Goal: Task Accomplishment & Management: Complete application form

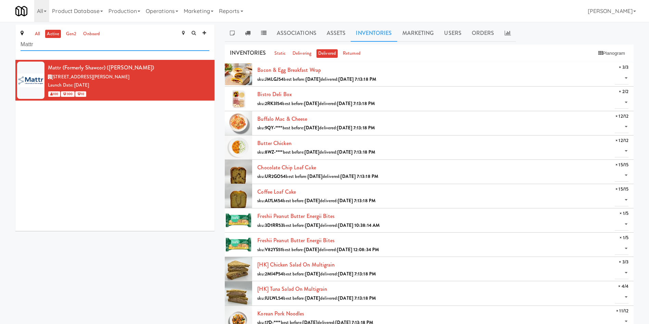
drag, startPoint x: 0, startPoint y: 0, endPoint x: 0, endPoint y: 22, distance: 22.2
click at [0, 22] on div "all active gen2 onboard Mattr Mattr (formerly Shawcor) (SHAW) 336 Courtland Ave…" at bounding box center [324, 304] width 649 height 564
paste input ", Cortellucci Va"
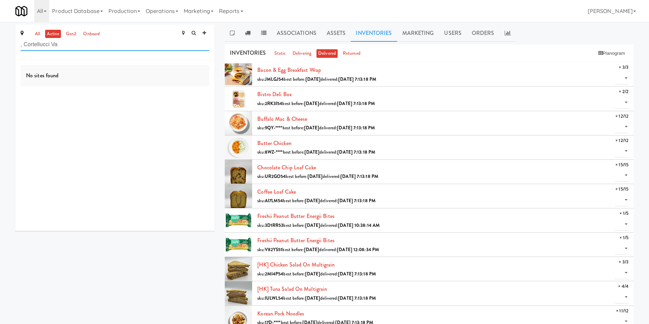
click at [25, 41] on input ", Cortellucci Va" at bounding box center [115, 44] width 189 height 13
click at [70, 39] on input ",Cortellucci Va" at bounding box center [115, 44] width 189 height 13
click at [23, 46] on input ",Cortellucci Va" at bounding box center [115, 44] width 189 height 13
type input "Cortellucci Va"
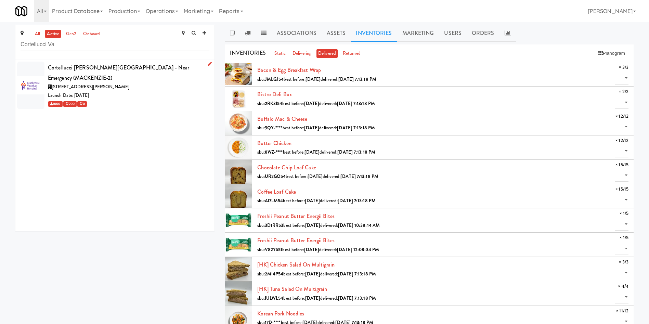
click at [152, 83] on div "3200 Major MacKenzie Dr W, Vaughan ON" at bounding box center [128, 87] width 161 height 9
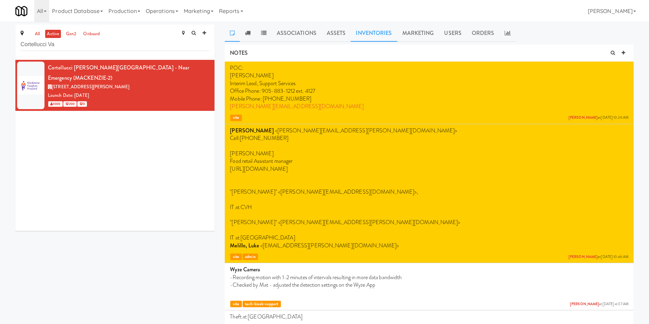
click at [374, 26] on link "Inventories" at bounding box center [373, 33] width 46 height 17
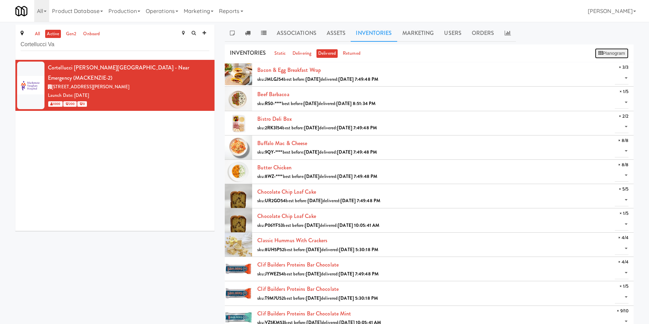
click at [617, 54] on button "Planogram" at bounding box center [612, 53] width 34 height 10
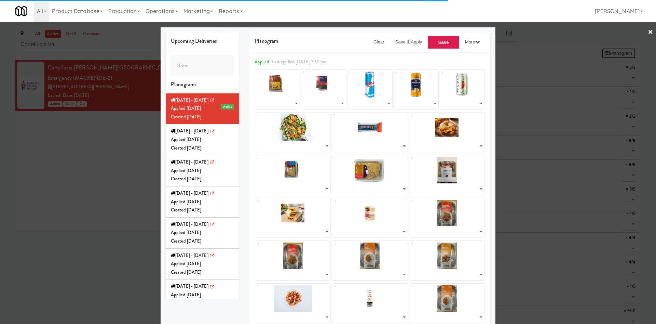
select select "number:268391"
select select "number:268455"
select select "number:268115"
select select "number:268211"
select select "number:264401"
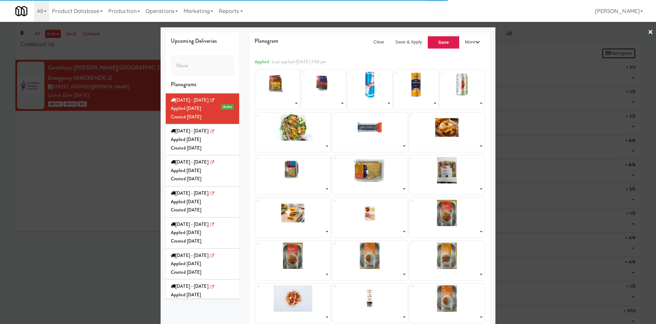
select select "number:267280"
select select "number:268166"
select select "number:267233"
select select "number:268515"
select select "number:268324"
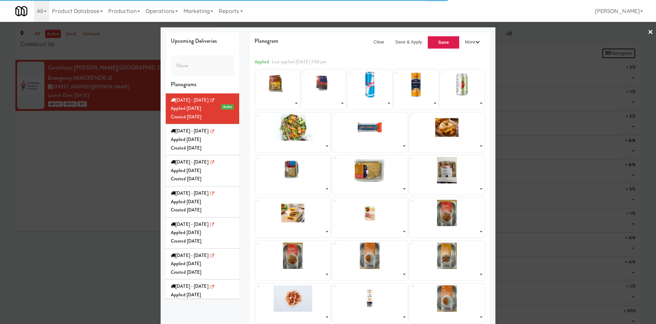
select select "number:267143"
select select "number:267193"
select select "number:267262"
select select "number:266172"
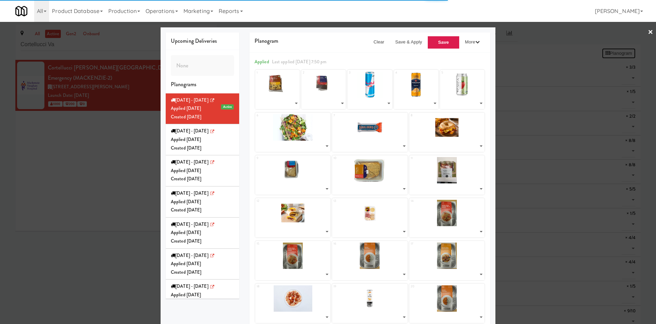
select select "number:266294"
select select "number:266385"
select select "number:266233"
select select "number:264015"
select select "number:266294"
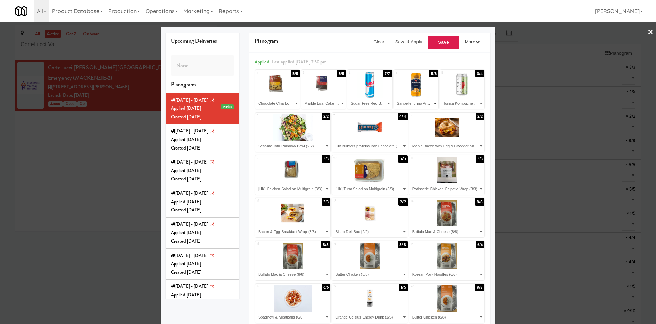
click at [408, 104] on select "- Empty - Bacon & Egg Breakfast Wrap (3/3) Beef Barbacoa (1/5) Bistro Deli Box …" at bounding box center [416, 103] width 42 height 11
click at [244, 65] on div "Planogram Clear Save & Apply Save More Apply for Delivery I'm Feeling Lucky Set…" at bounding box center [369, 204] width 251 height 344
click at [313, 144] on select "- Empty - Bacon & Egg Breakfast Wrap (3/3) Beef Barbacoa (1/5) Bistro Deli Box …" at bounding box center [292, 146] width 73 height 11
select select "number:267233"
click at [256, 141] on select "- Empty - Bacon & Egg Breakfast Wrap (3/3) Beef Barbacoa (1/5) Bistro Deli Box …" at bounding box center [292, 146] width 73 height 11
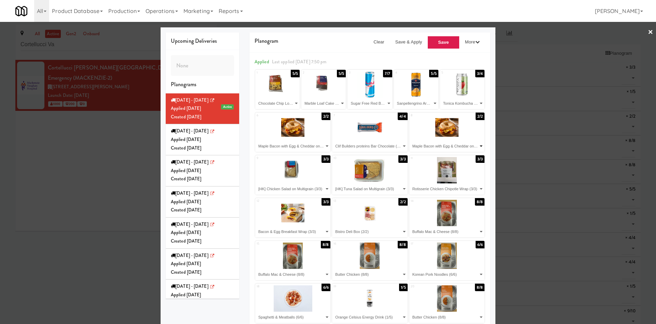
click at [458, 145] on select "- Empty - Bacon & Egg Breakfast Wrap (3/3) Beef Barbacoa (1/5) Bistro Deli Box …" at bounding box center [447, 146] width 73 height 11
select select "number:266068"
click at [411, 141] on select "- Empty - Bacon & Egg Breakfast Wrap (3/3) Beef Barbacoa (1/5) Bistro Deli Box …" at bounding box center [447, 146] width 73 height 11
click at [292, 189] on select "- Empty - Bacon & Egg Breakfast Wrap (3/3) Beef Barbacoa (1/5) Bistro Deli Box …" at bounding box center [292, 188] width 73 height 11
select select "number:268324"
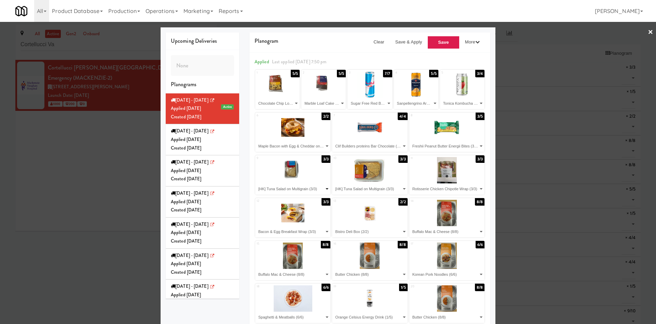
click at [256, 183] on select "- Empty - Bacon & Egg Breakfast Wrap (3/3) Beef Barbacoa (1/5) Bistro Deli Box …" at bounding box center [292, 188] width 73 height 11
click at [345, 187] on select "- Empty - Bacon & Egg Breakfast Wrap (3/3) Beef Barbacoa (1/5) Bistro Deli Box …" at bounding box center [369, 188] width 73 height 11
drag, startPoint x: 241, startPoint y: 85, endPoint x: 273, endPoint y: 100, distance: 35.6
click at [244, 85] on div "Planogram Clear Save & Apply Save More Apply for Delivery I'm Feeling Lucky Set…" at bounding box center [369, 204] width 251 height 344
click at [382, 190] on select "- Empty - Bacon & Egg Breakfast Wrap (3/3) Beef Barbacoa (1/5) Bistro Deli Box …" at bounding box center [369, 188] width 73 height 11
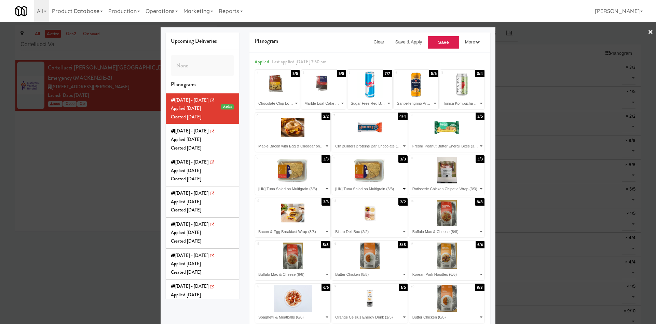
select select "number:267143"
click at [333, 183] on select "- Empty - Bacon & Egg Breakfast Wrap (3/3) Beef Barbacoa (1/5) Bistro Deli Box …" at bounding box center [369, 188] width 73 height 11
click at [439, 189] on select "- Empty - Bacon & Egg Breakfast Wrap (3/3) Beef Barbacoa (1/5) Bistro Deli Box …" at bounding box center [447, 188] width 73 height 11
select select "number:267280"
click at [411, 183] on select "- Empty - Bacon & Egg Breakfast Wrap (3/3) Beef Barbacoa (1/5) Bistro Deli Box …" at bounding box center [447, 188] width 73 height 11
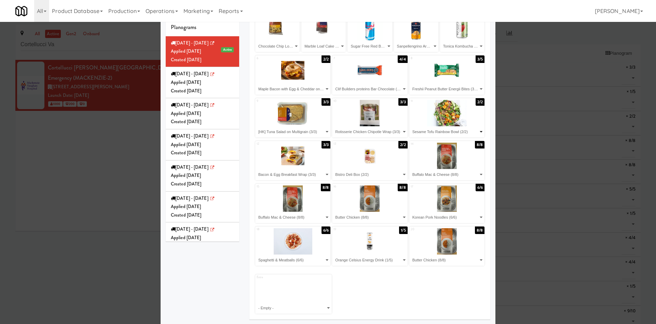
scroll to position [58, 0]
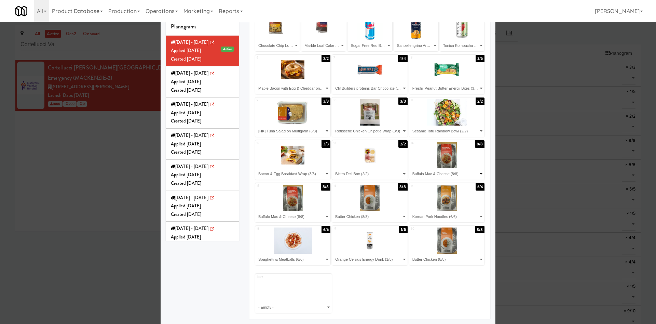
drag, startPoint x: 423, startPoint y: 178, endPoint x: 425, endPoint y: 173, distance: 5.5
click at [423, 178] on select "- Empty - Bacon & Egg Breakfast Wrap (3/3) Beef Barbacoa (1/5) Bistro Deli Box …" at bounding box center [447, 173] width 73 height 11
select select "number:268515"
click at [411, 168] on select "- Empty - Bacon & Egg Breakfast Wrap (3/3) Beef Barbacoa (1/5) Bistro Deli Box …" at bounding box center [447, 173] width 73 height 11
click at [438, 260] on select "- Empty - Bacon & Egg Breakfast Wrap (3/3) Beef Barbacoa (1/5) Bistro Deli Box …" at bounding box center [447, 259] width 73 height 11
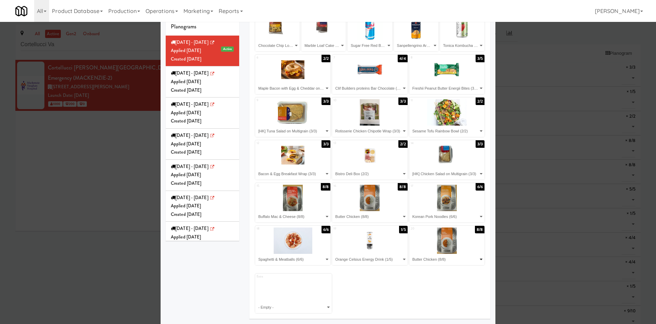
select select "number:268211"
click at [411, 254] on select "- Empty - Bacon & Egg Breakfast Wrap (3/3) Beef Barbacoa (1/5) Bistro Deli Box …" at bounding box center [447, 259] width 73 height 11
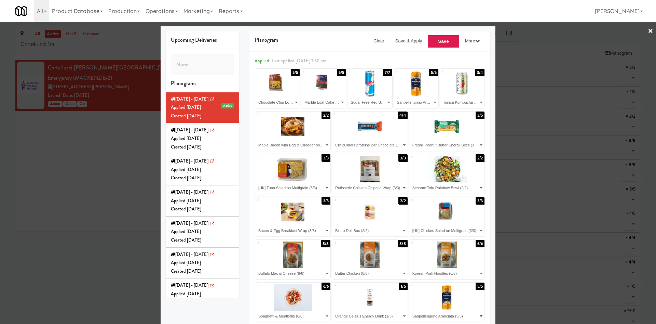
scroll to position [0, 0]
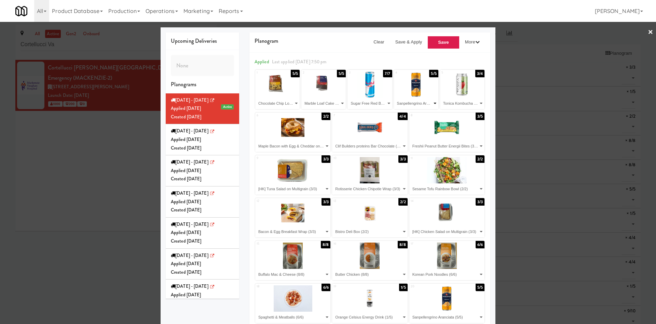
click at [414, 102] on select "- Empty - Bacon & Egg Breakfast Wrap (3/3) Beef Barbacoa (1/5) Bistro Deli Box …" at bounding box center [416, 103] width 42 height 11
select select "number:266144"
click at [395, 98] on select "- Empty - Bacon & Egg Breakfast Wrap (3/3) Beef Barbacoa (1/5) Bistro Deli Box …" at bounding box center [416, 103] width 42 height 11
click at [436, 40] on button "Save" at bounding box center [444, 42] width 32 height 13
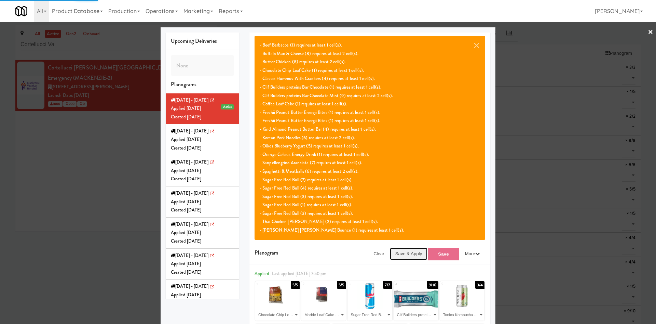
click at [402, 255] on button "Save & Apply" at bounding box center [409, 254] width 38 height 12
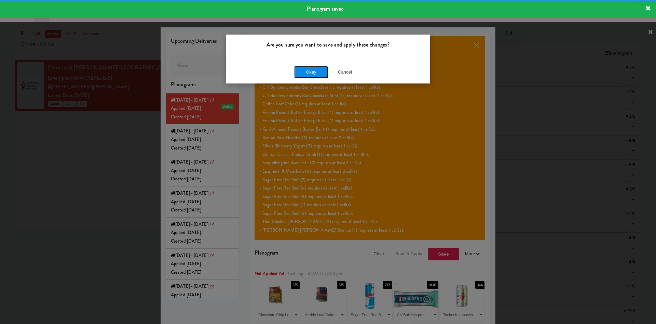
click at [318, 67] on button "Okay" at bounding box center [311, 72] width 34 height 12
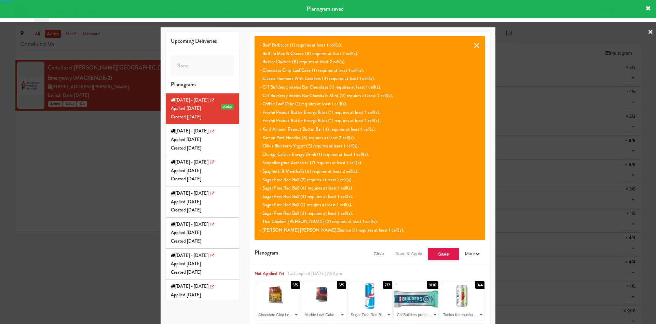
click at [473, 46] on button "×" at bounding box center [476, 45] width 7 height 8
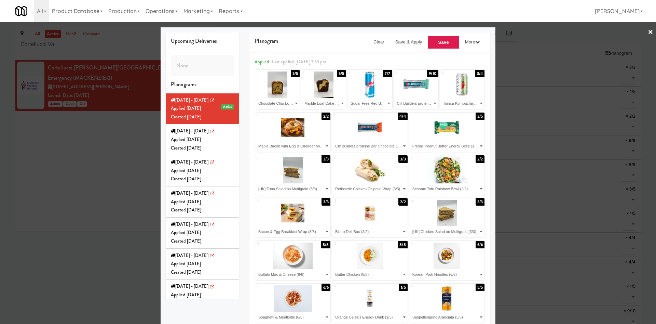
click at [238, 105] on div "Upcoming Deliveries None Planograms Sunday - Aug 17 Active Applied Sun Aug 17, …" at bounding box center [203, 165] width 84 height 266
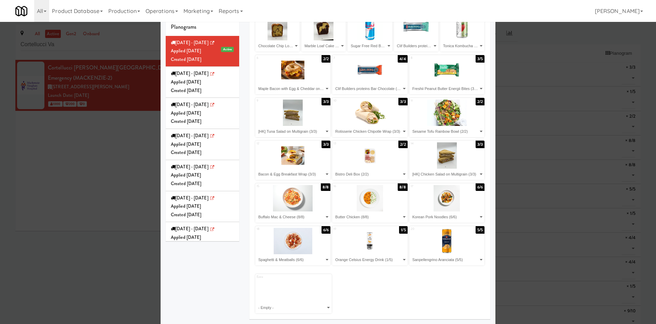
scroll to position [58, 0]
click at [289, 306] on select "- Empty - Bacon & Egg Breakfast Wrap (3/3) Beef Barbacoa (1/5) Bistro Deli Box …" at bounding box center [293, 307] width 75 height 11
select select "number:269103"
click at [256, 302] on select "- Empty - Bacon & Egg Breakfast Wrap (3/3) Beef Barbacoa (1/5) Bistro Deli Box …" at bounding box center [293, 307] width 75 height 11
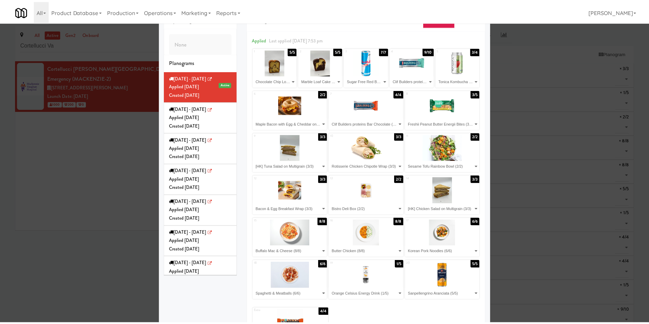
scroll to position [0, 0]
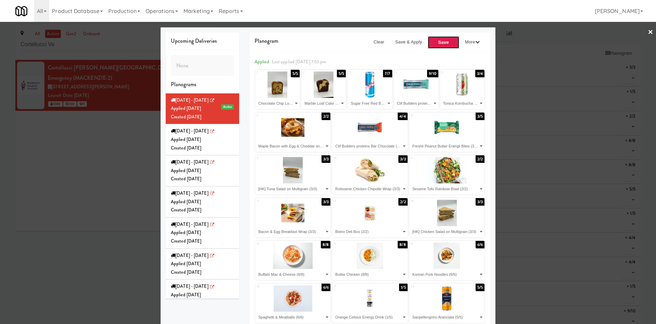
click at [428, 41] on button "Save" at bounding box center [444, 42] width 32 height 13
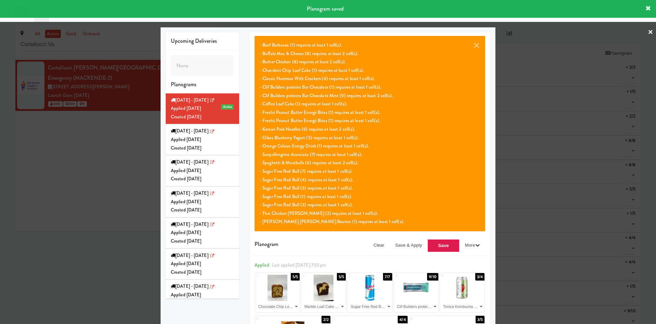
click at [401, 238] on div "× - Beef Barbacoa (1) requires at least 1 cell(s). - Buffalo Mac & Cheese (8) r…" at bounding box center [370, 143] width 241 height 223
click at [473, 41] on button "×" at bounding box center [476, 45] width 7 height 8
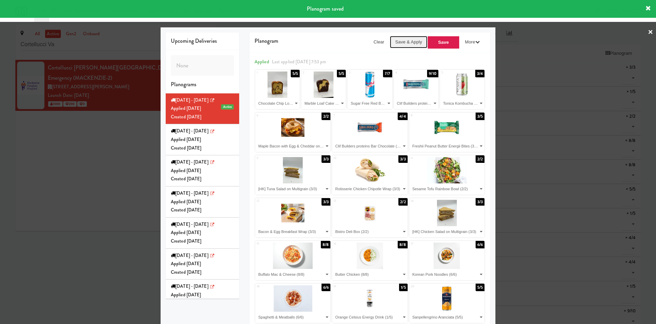
click at [397, 44] on button "Save & Apply" at bounding box center [409, 42] width 38 height 12
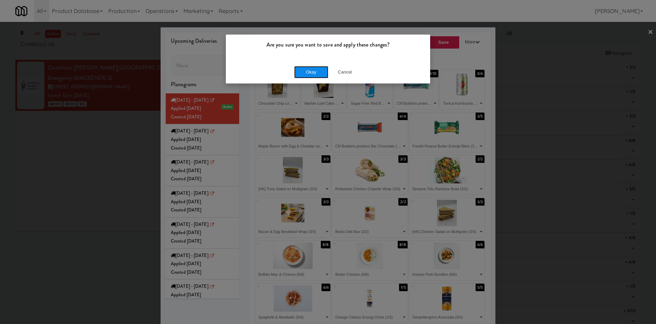
click at [312, 68] on button "Okay" at bounding box center [311, 72] width 34 height 12
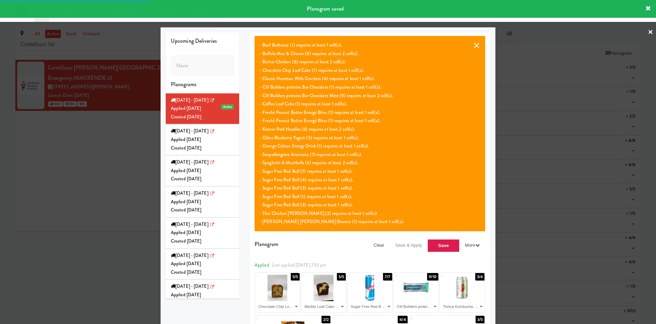
click at [473, 46] on button "×" at bounding box center [476, 45] width 7 height 8
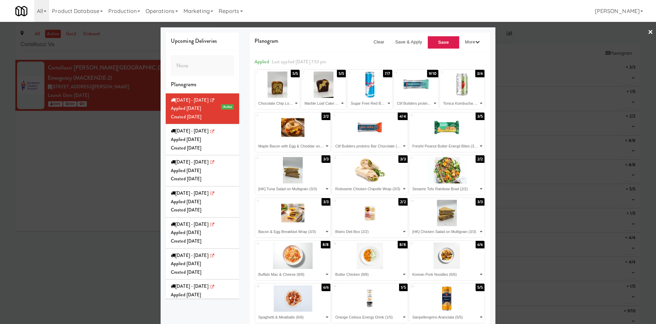
drag, startPoint x: 0, startPoint y: 177, endPoint x: 522, endPoint y: 265, distance: 529.0
click at [0, 177] on div at bounding box center [328, 162] width 656 height 324
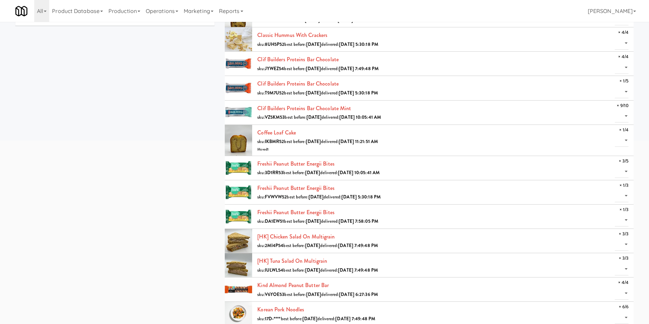
scroll to position [256, 0]
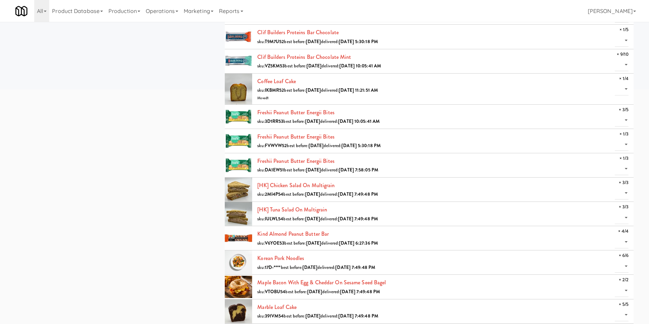
click at [121, 145] on div "all active gen2 onboard Cortellucci Va Cortellucci Vaughan Hospital - near Emer…" at bounding box center [324, 264] width 628 height 992
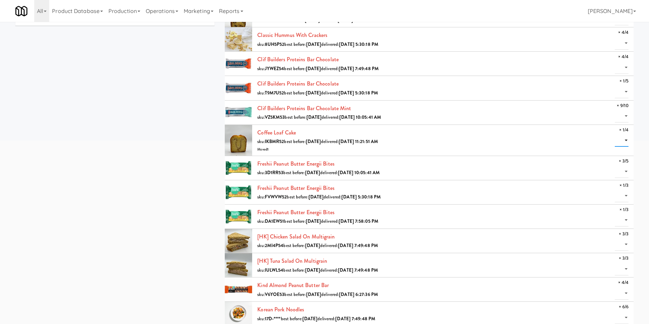
click at [624, 136] on select "0 1" at bounding box center [621, 140] width 14 height 13
select select "1"
click at [614, 134] on select "0 1" at bounding box center [621, 140] width 14 height 13
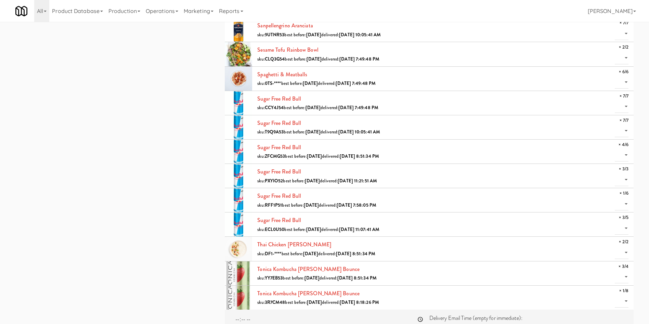
scroll to position [693, 0]
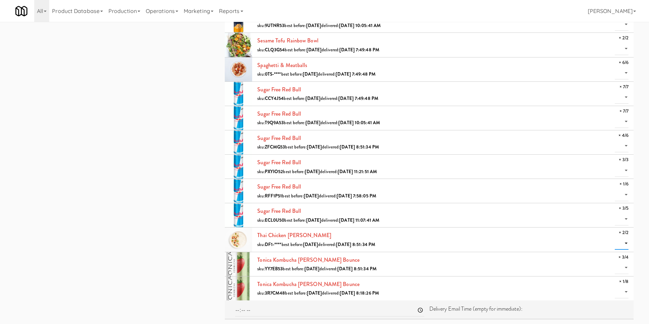
click at [623, 238] on select "0 1 2" at bounding box center [621, 243] width 14 height 13
select select "2"
click at [614, 237] on select "0 1 2" at bounding box center [621, 243] width 14 height 13
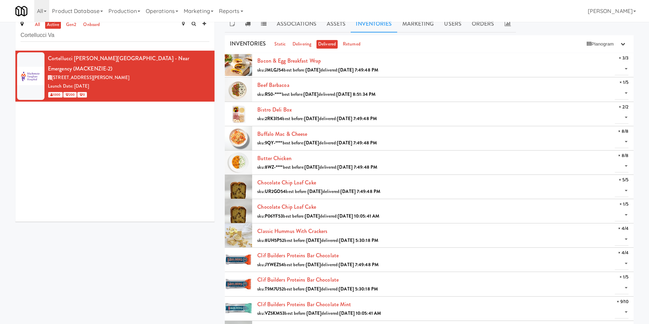
scroll to position [0, 0]
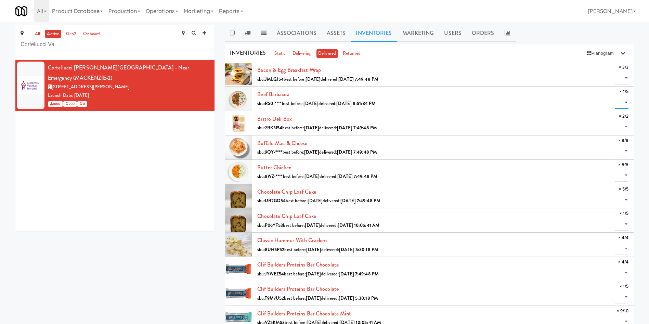
click at [625, 101] on select "0 1" at bounding box center [621, 102] width 14 height 13
select select "1"
click at [614, 96] on select "0 1" at bounding box center [621, 102] width 14 height 13
click at [623, 54] on icon "button" at bounding box center [622, 53] width 4 height 4
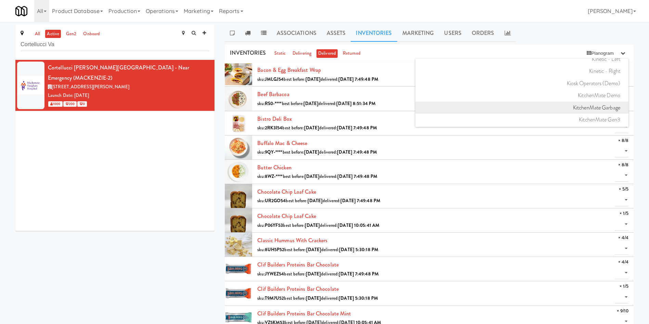
click at [593, 107] on link "KitchenMate Garbage" at bounding box center [521, 108] width 213 height 12
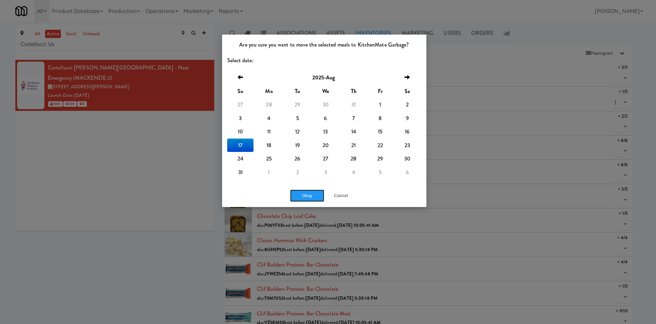
drag, startPoint x: 308, startPoint y: 192, endPoint x: 411, endPoint y: 289, distance: 141.2
click at [309, 193] on button "Okay" at bounding box center [307, 195] width 34 height 12
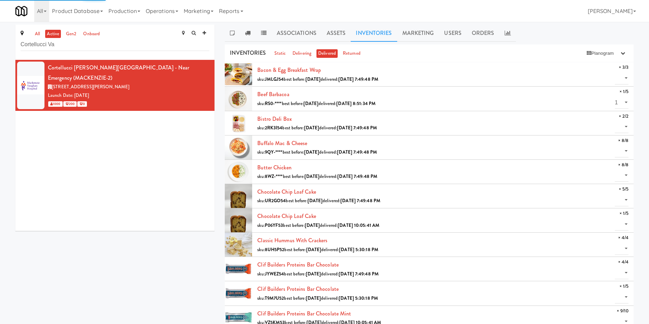
select select "? string:null ?"
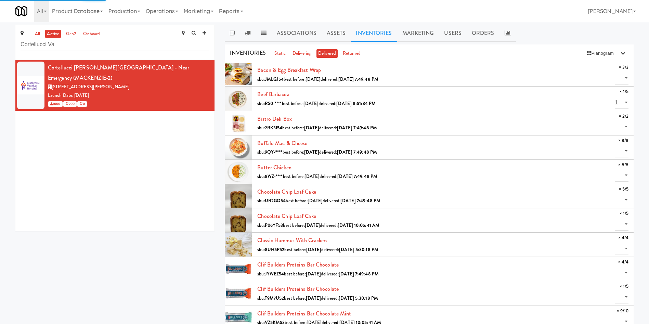
select select "? string:null ?"
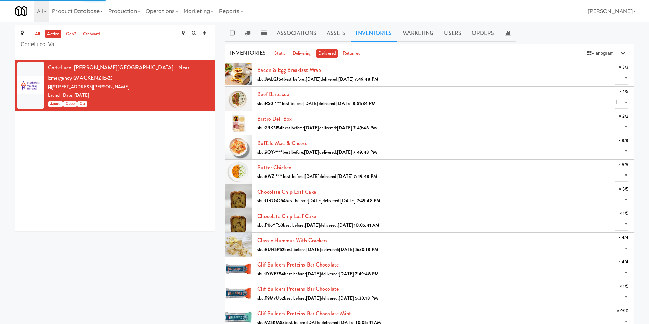
select select "? string:null ?"
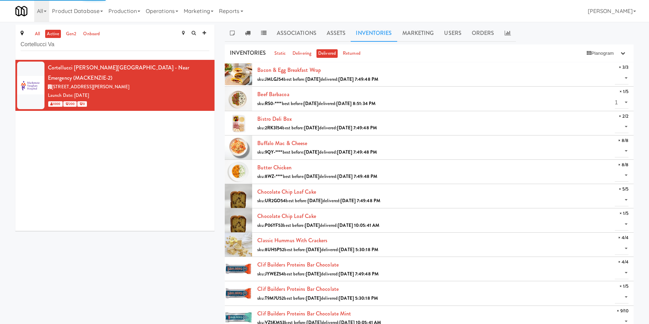
select select "? string:null ?"
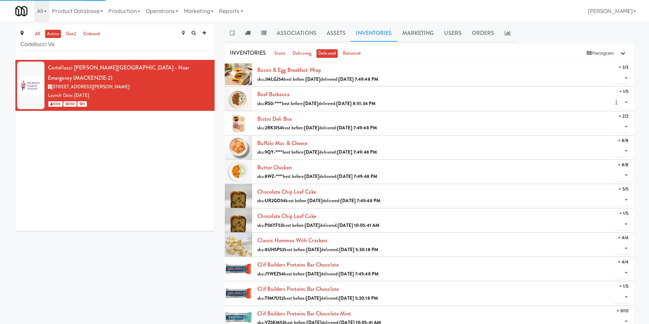
select select "? string:null ?"
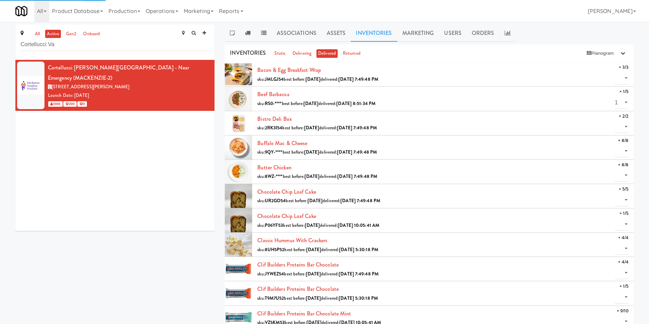
select select "? string:null ?"
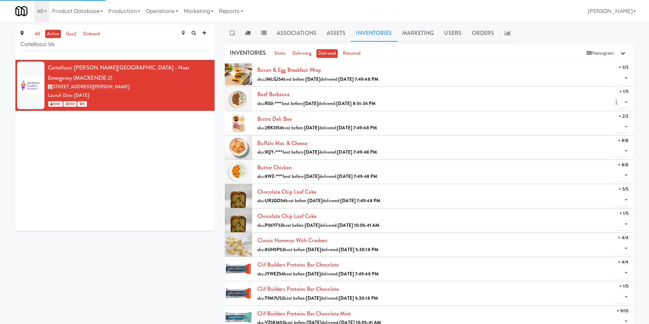
select select "? string:null ?"
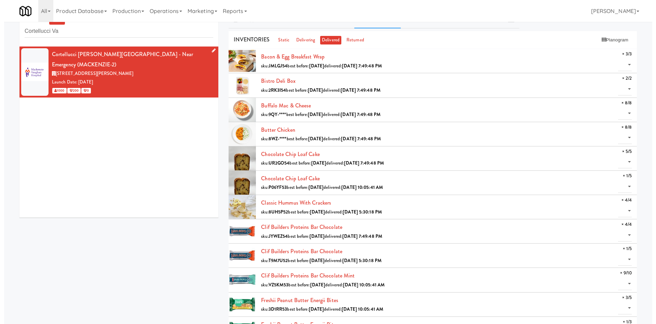
scroll to position [0, 0]
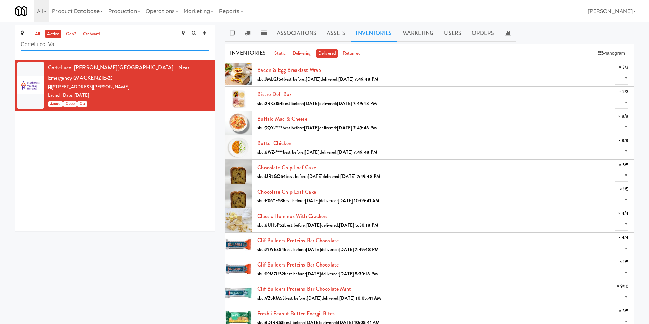
paste input "Mackenzie Richm"
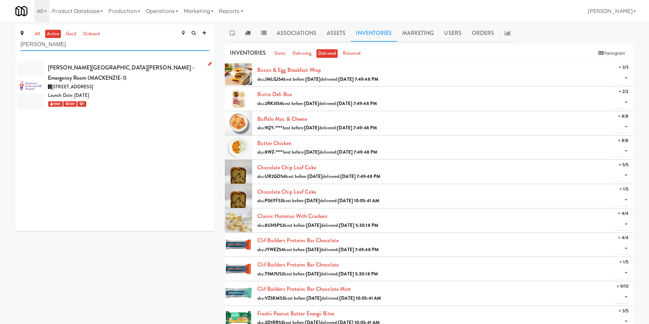
type input "Mackenzie Richm"
click at [155, 94] on div "Launch Date: Oct 28, 2024" at bounding box center [128, 95] width 161 height 9
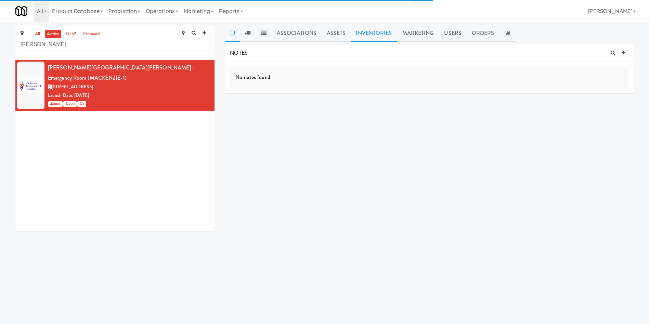
click at [386, 32] on link "Inventories" at bounding box center [373, 33] width 46 height 17
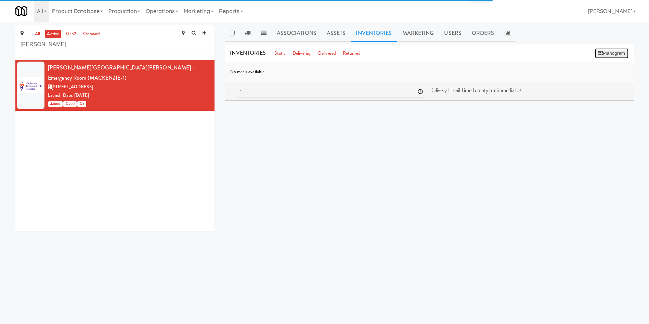
click at [620, 51] on button "Planogram" at bounding box center [612, 53] width 34 height 10
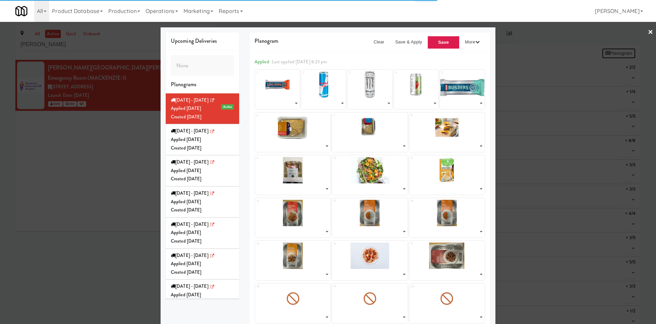
select select "number:266146"
select select "number:266150"
select select "number:266124"
select select "number:255290"
select select "number:266139"
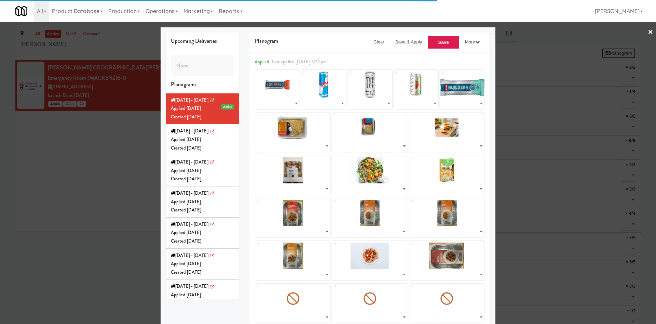
select select "number:268470"
select select "number:268407"
select select "number:267208"
select select "number:267159"
select select "number:267245"
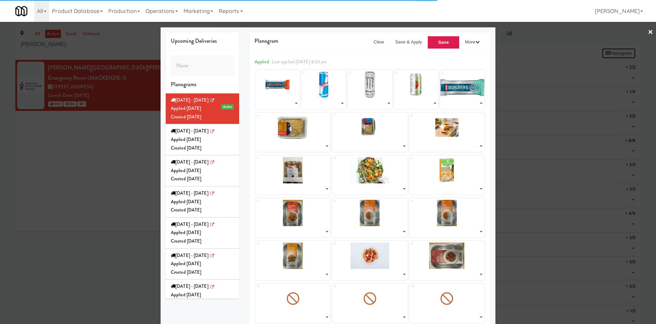
select select "number:268340"
select select "number:266190"
select select "number:266312"
select select "number:266366"
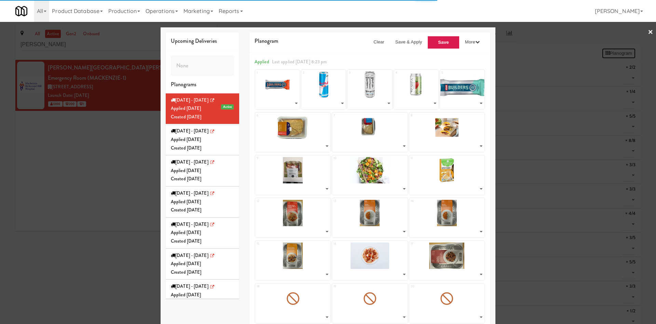
select select "number:266251"
select select "number:266400"
select select "number:262967"
select select "number:262909"
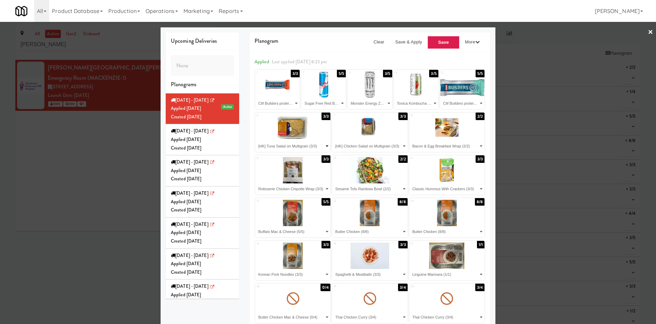
click at [297, 150] on select "- Empty - Bacon & Egg Breakfast Wrap (2/2) Beef Barbacoa (1/4) Buffalo Mac & Ch…" at bounding box center [292, 146] width 73 height 11
select select "number:267245"
click at [256, 141] on select "- Empty - Bacon & Egg Breakfast Wrap (2/2) Beef Barbacoa (1/4) Buffalo Mac & Ch…" at bounding box center [292, 146] width 73 height 11
click at [361, 144] on select "- Empty - Bacon & Egg Breakfast Wrap (2/2) Beef Barbacoa (1/4) Buffalo Mac & Ch…" at bounding box center [369, 146] width 73 height 11
select select "number:268470"
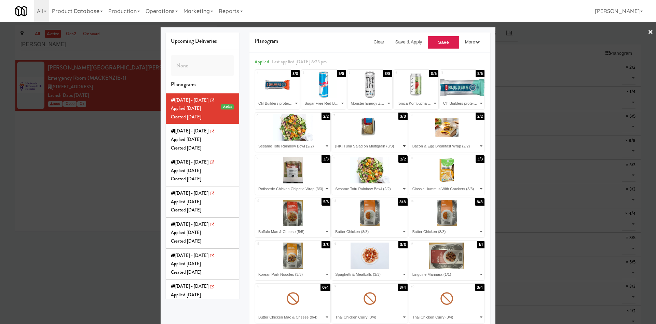
click at [333, 141] on select "- Empty - Bacon & Egg Breakfast Wrap (2/2) Beef Barbacoa (1/4) Buffalo Mac & Ch…" at bounding box center [369, 146] width 73 height 11
drag, startPoint x: 435, startPoint y: 149, endPoint x: 438, endPoint y: 142, distance: 7.8
click at [435, 149] on select "- Empty - Bacon & Egg Breakfast Wrap (2/2) Beef Barbacoa (1/4) Buffalo Mac & Ch…" at bounding box center [447, 146] width 73 height 11
select select "number:267159"
click at [411, 141] on select "- Empty - Bacon & Egg Breakfast Wrap (2/2) Beef Barbacoa (1/4) Buffalo Mac & Ch…" at bounding box center [447, 146] width 73 height 11
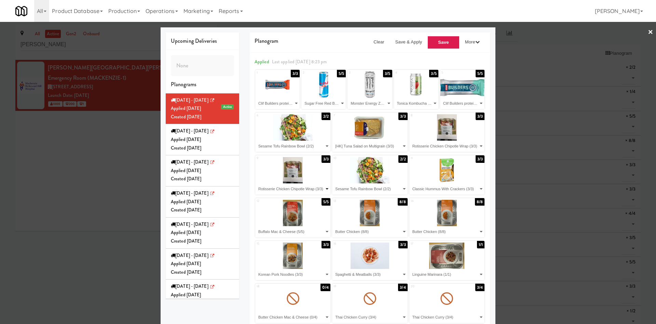
click at [293, 188] on select "- Empty - Bacon & Egg Breakfast Wrap (2/2) Beef Barbacoa (1/4) Buffalo Mac & Ch…" at bounding box center [292, 188] width 73 height 11
select select "number:268407"
click at [256, 183] on select "- Empty - Bacon & Egg Breakfast Wrap (2/2) Beef Barbacoa (1/4) Buffalo Mac & Ch…" at bounding box center [292, 188] width 73 height 11
click at [349, 187] on select "- Empty - Bacon & Egg Breakfast Wrap (2/2) Beef Barbacoa (1/4) Buffalo Mac & Ch…" at bounding box center [369, 188] width 73 height 11
select select "number:267208"
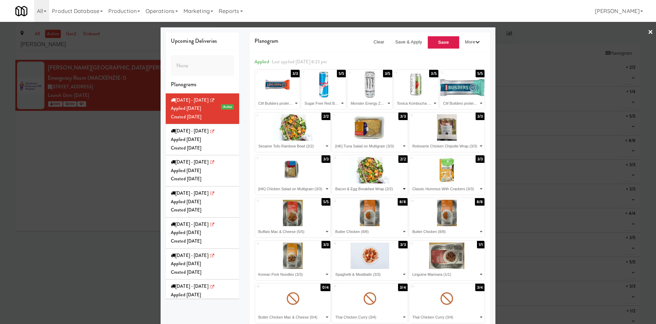
click at [333, 183] on select "- Empty - Bacon & Egg Breakfast Wrap (2/2) Beef Barbacoa (1/4) Buffalo Mac & Ch…" at bounding box center [369, 188] width 73 height 11
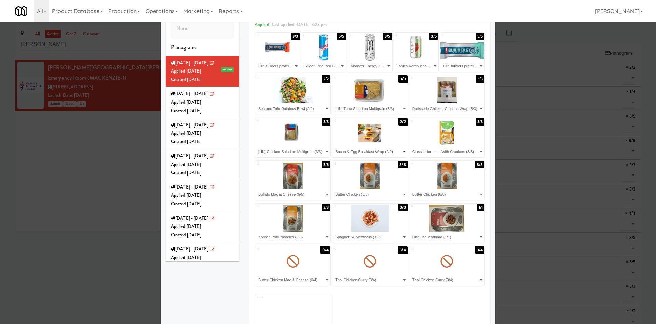
scroll to position [51, 0]
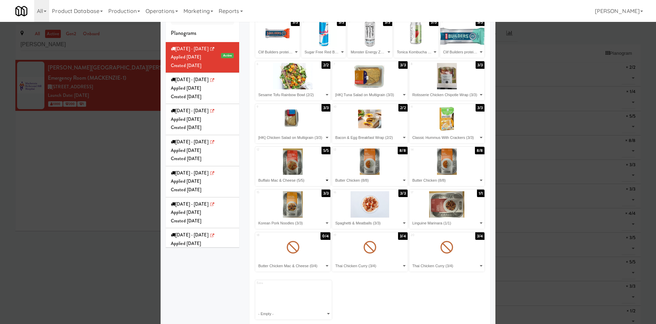
click at [298, 176] on select "- Empty - Bacon & Egg Breakfast Wrap (2/2) Beef Barbacoa (1/4) Buffalo Mac & Ch…" at bounding box center [292, 180] width 73 height 11
select select "number:266312"
click at [256, 175] on select "- Empty - Bacon & Egg Breakfast Wrap (2/2) Beef Barbacoa (1/4) Buffalo Mac & Ch…" at bounding box center [292, 180] width 73 height 11
click at [310, 221] on select "- Empty - Bacon & Egg Breakfast Wrap (2/2) Beef Barbacoa (1/4) Buffalo Mac & Ch…" at bounding box center [292, 222] width 73 height 11
select select "number:266190"
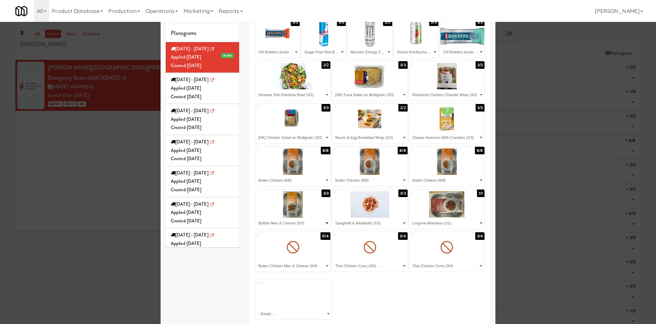
click at [256, 217] on select "- Empty - Bacon & Egg Breakfast Wrap (2/2) Beef Barbacoa (1/4) Buffalo Mac & Ch…" at bounding box center [292, 222] width 73 height 11
click at [363, 224] on select "- Empty - Bacon & Egg Breakfast Wrap (2/2) Beef Barbacoa (1/4) Buffalo Mac & Ch…" at bounding box center [369, 222] width 73 height 11
select select "number:266190"
click at [333, 217] on select "- Empty - Bacon & Egg Breakfast Wrap (2/2) Beef Barbacoa (1/4) Buffalo Mac & Ch…" at bounding box center [369, 222] width 73 height 11
click at [429, 220] on select "- Empty - Bacon & Egg Breakfast Wrap (2/2) Beef Barbacoa (1/4) Buffalo Mac & Ch…" at bounding box center [447, 222] width 73 height 11
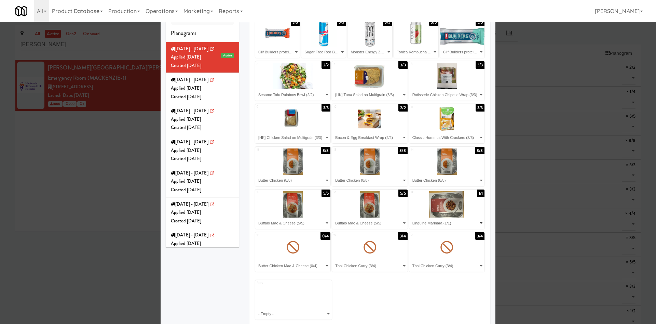
select select "number:266190"
click at [411, 217] on select "- Empty - Bacon & Egg Breakfast Wrap (2/2) Beef Barbacoa (1/4) Buffalo Mac & Ch…" at bounding box center [447, 222] width 73 height 11
click at [295, 265] on select "- Empty - Bacon & Egg Breakfast Wrap (2/2) Beef Barbacoa (1/4) Buffalo Mac & Ch…" at bounding box center [292, 265] width 73 height 11
select select "number:266366"
click at [256, 260] on select "- Empty - Bacon & Egg Breakfast Wrap (2/2) Beef Barbacoa (1/4) Buffalo Mac & Ch…" at bounding box center [292, 265] width 73 height 11
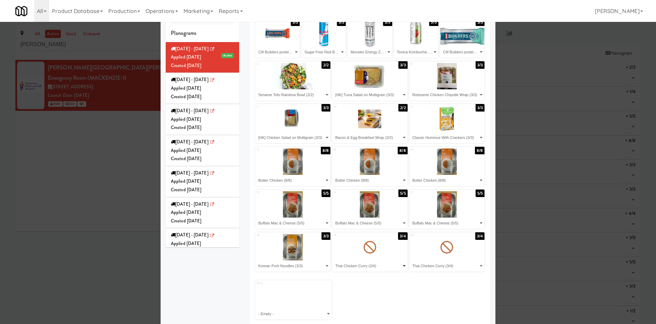
drag, startPoint x: 347, startPoint y: 267, endPoint x: 351, endPoint y: 263, distance: 5.3
click at [347, 267] on select "- Empty - Bacon & Egg Breakfast Wrap (2/2) Beef Barbacoa (1/4) Buffalo Mac & Ch…" at bounding box center [369, 265] width 73 height 11
select select "number:266251"
click at [333, 260] on select "- Empty - Bacon & Egg Breakfast Wrap (2/2) Beef Barbacoa (1/4) Buffalo Mac & Ch…" at bounding box center [369, 265] width 73 height 11
drag, startPoint x: 426, startPoint y: 265, endPoint x: 428, endPoint y: 261, distance: 4.6
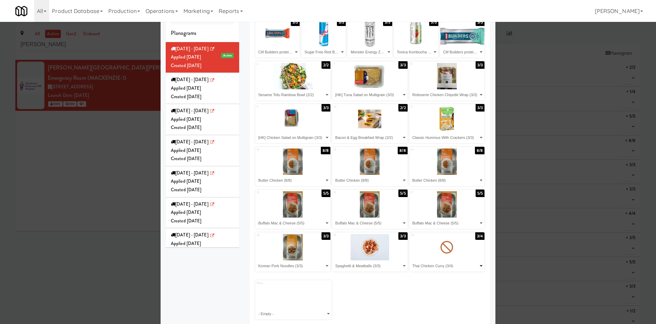
click at [426, 265] on select "- Empty - Bacon & Egg Breakfast Wrap (2/2) Beef Barbacoa (1/4) Buffalo Mac & Ch…" at bounding box center [447, 265] width 73 height 11
select select "number:266251"
click at [411, 260] on select "- Empty - Bacon & Egg Breakfast Wrap (2/2) Beef Barbacoa (1/4) Buffalo Mac & Ch…" at bounding box center [447, 265] width 73 height 11
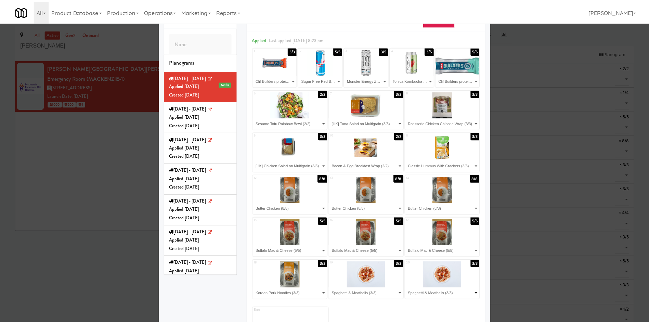
scroll to position [0, 0]
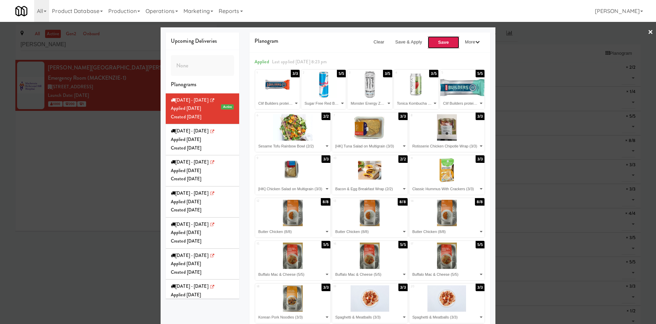
click at [432, 38] on button "Save" at bounding box center [444, 42] width 32 height 13
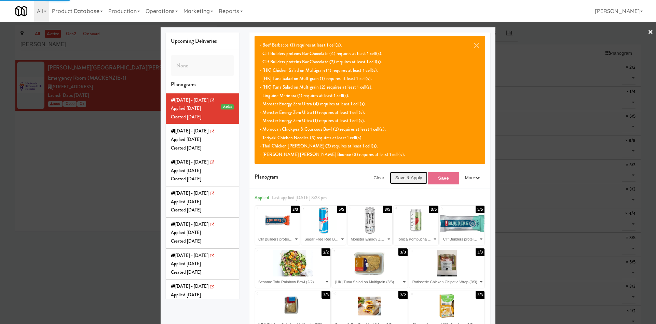
click at [403, 173] on button "Save & Apply" at bounding box center [409, 178] width 38 height 12
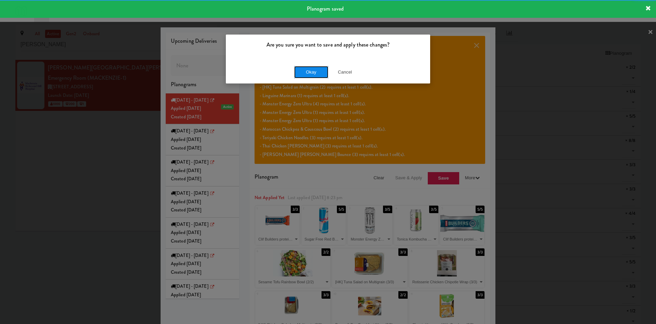
click at [317, 69] on button "Okay" at bounding box center [311, 72] width 34 height 12
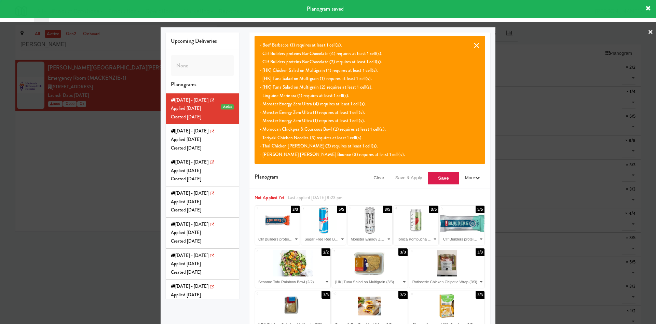
click at [473, 44] on button "×" at bounding box center [476, 45] width 7 height 8
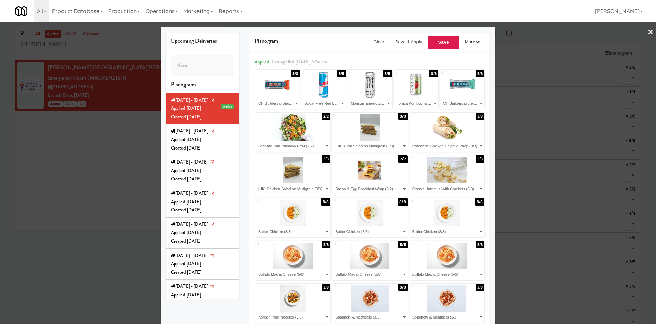
click at [53, 145] on div at bounding box center [328, 162] width 656 height 324
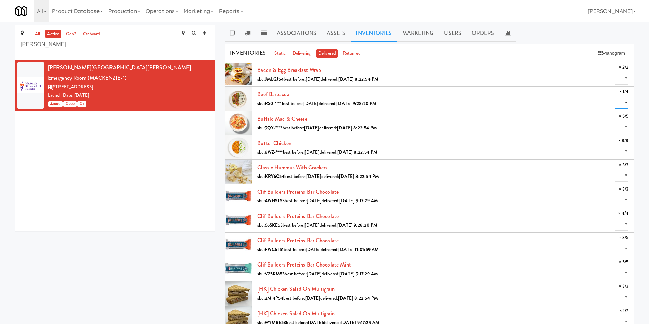
click at [625, 103] on select "0 1" at bounding box center [621, 102] width 14 height 13
select select "1"
click at [614, 96] on select "0 1" at bounding box center [621, 102] width 14 height 13
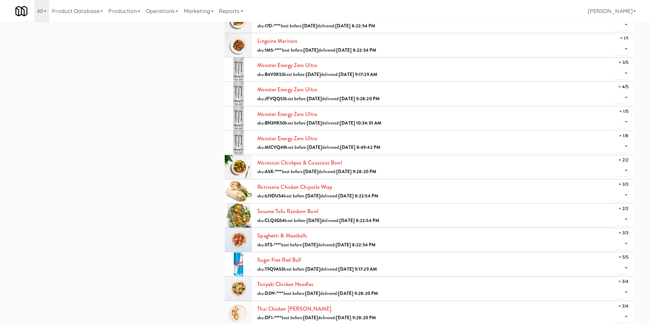
scroll to position [410, 0]
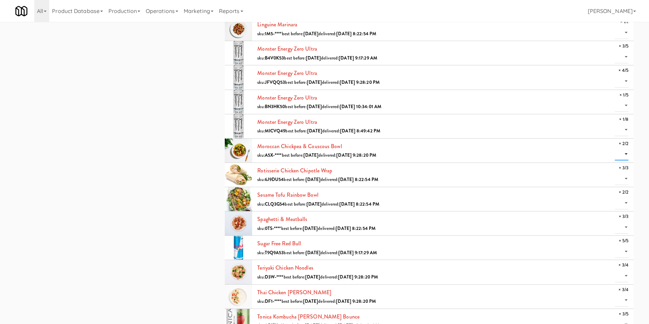
click at [624, 152] on select "0 1 2" at bounding box center [621, 154] width 14 height 13
select select "2"
click at [614, 148] on select "0 1 2" at bounding box center [621, 154] width 14 height 13
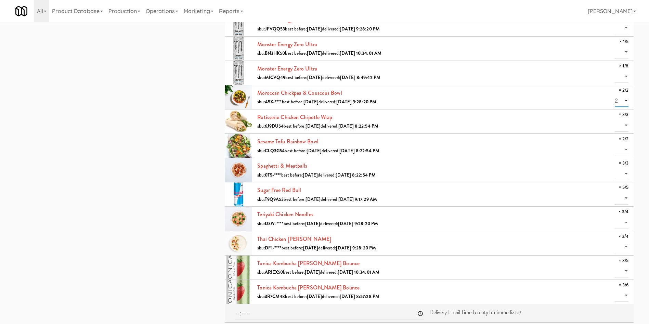
scroll to position [467, 0]
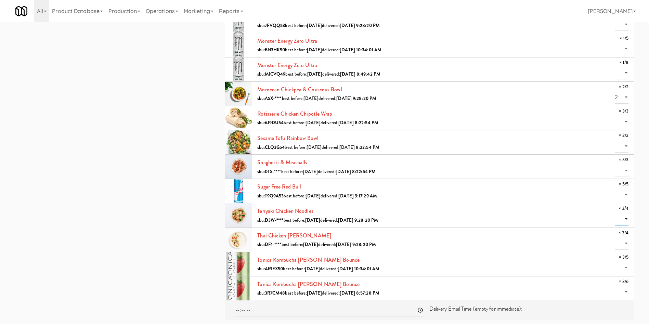
click at [623, 216] on select "0 1 2 3" at bounding box center [621, 219] width 14 height 13
select select "3"
click at [614, 213] on select "0 1 2 3" at bounding box center [621, 219] width 14 height 13
click at [627, 240] on select "0 1 2 3" at bounding box center [621, 243] width 14 height 13
select select "3"
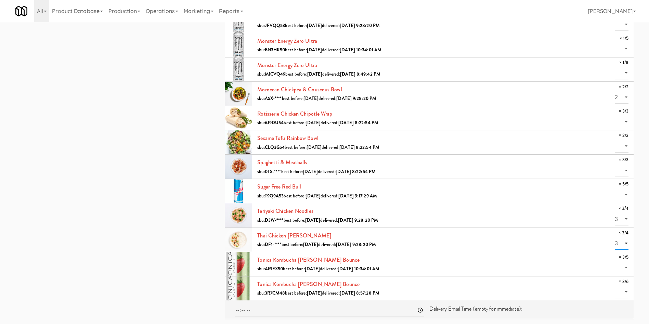
click at [614, 237] on select "0 1 2 3" at bounding box center [621, 243] width 14 height 13
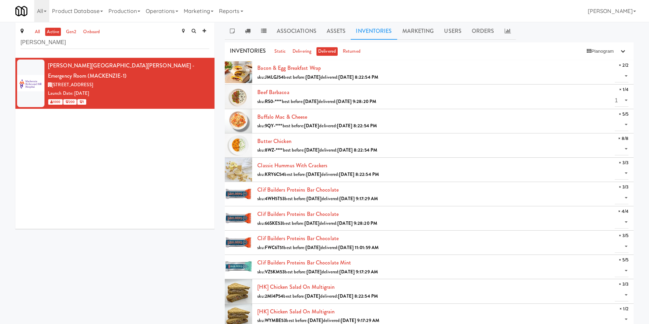
scroll to position [0, 0]
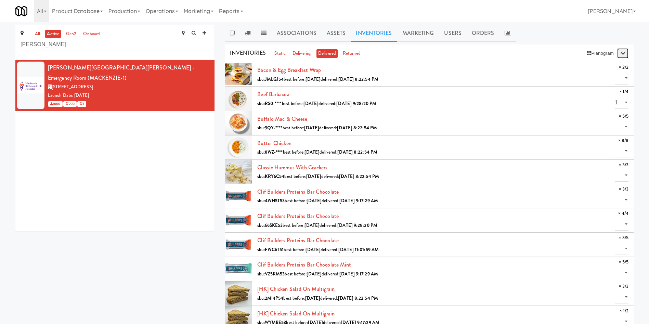
click at [619, 55] on button "button" at bounding box center [622, 53] width 11 height 10
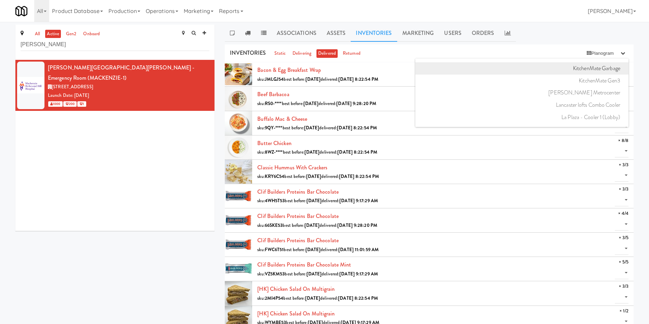
click at [599, 65] on link "KitchenMate Garbage" at bounding box center [521, 68] width 213 height 12
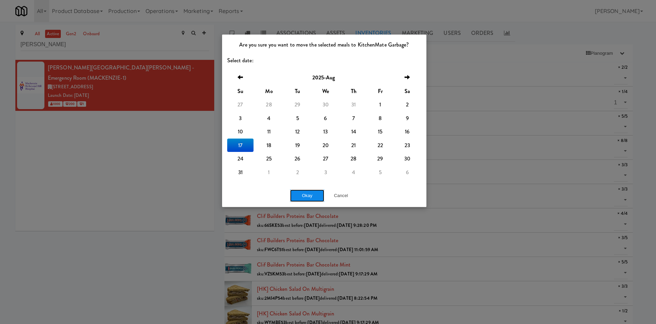
click at [319, 194] on button "Okay" at bounding box center [307, 195] width 34 height 12
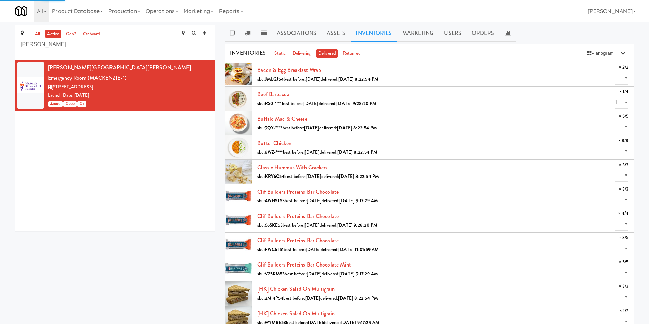
select select "? string:null ?"
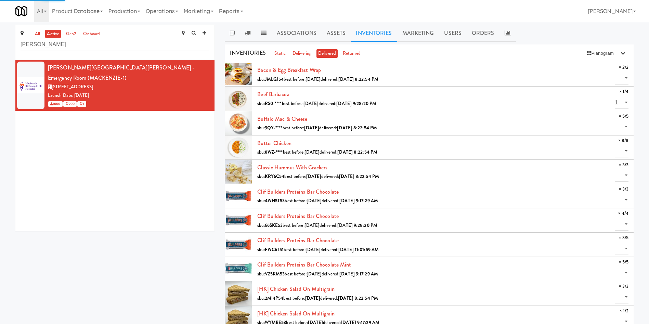
select select "? string:null ?"
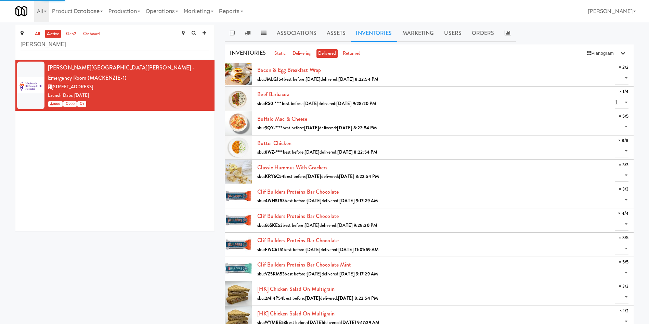
select select "? string:null ?"
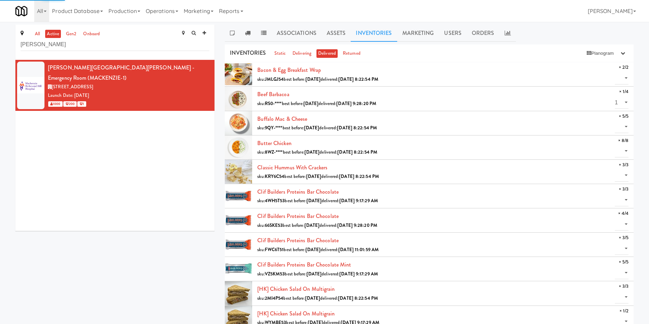
select select "? string:null ?"
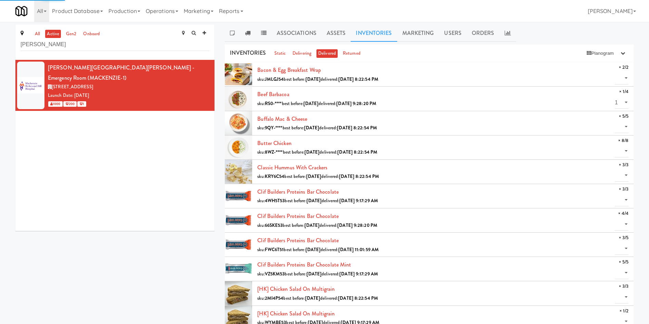
select select "? string:null ?"
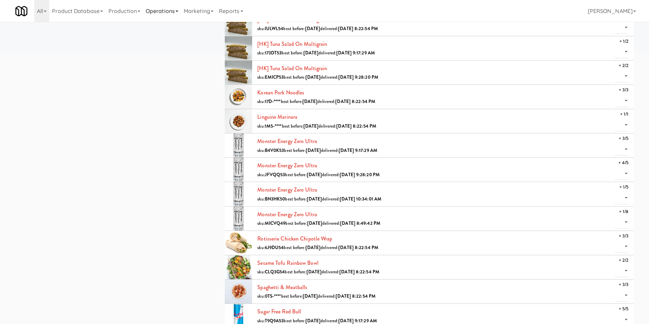
scroll to position [165, 0]
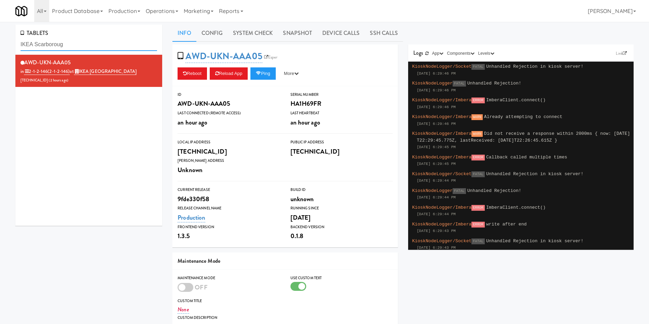
click at [0, 45] on div "TABLETS IKEA Scarboroug AWD-UKN-AAA05 in 2-1-2-146 (2-1-2-146) at IKEA Scarboro…" at bounding box center [324, 219] width 649 height 389
paste input ", Cortellucci Va"
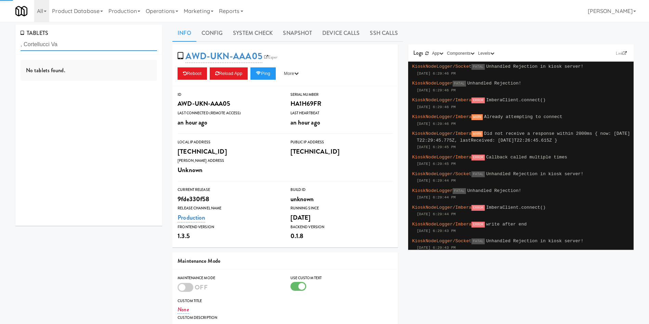
click at [22, 42] on input ", Cortellucci Va" at bounding box center [89, 44] width 136 height 13
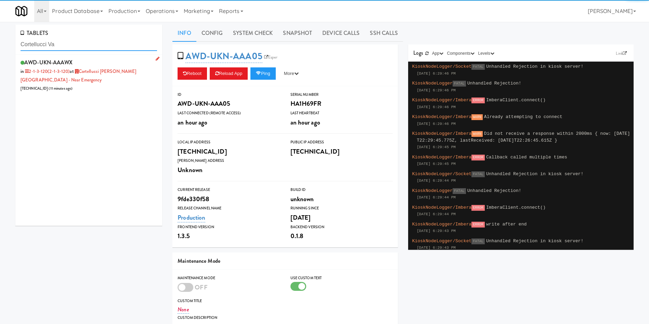
type input "Cortellucci Va"
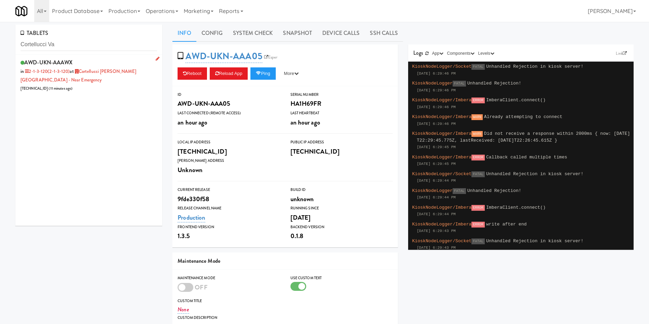
click at [81, 86] on div "AWD-UKN-AAAWX in 2-1-3-120 (2-1-3-120) at Cortellucci Vaughan Hospital - near E…" at bounding box center [89, 74] width 136 height 35
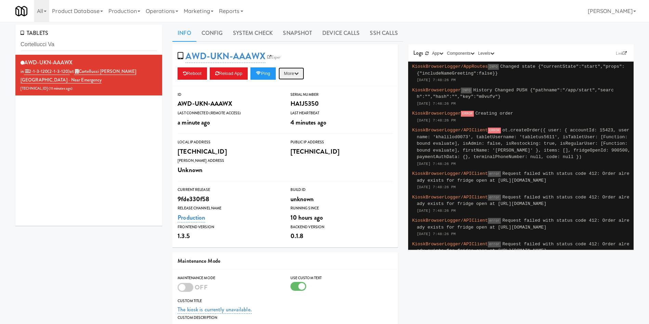
click at [295, 72] on button "More" at bounding box center [291, 73] width 26 height 12
click at [293, 130] on link "Unlock Fridge" at bounding box center [275, 131] width 62 height 12
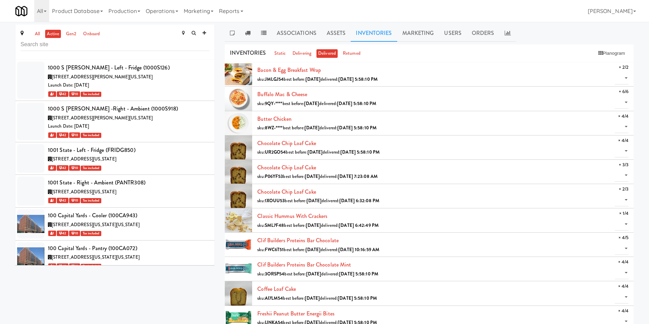
scroll to position [21431, 0]
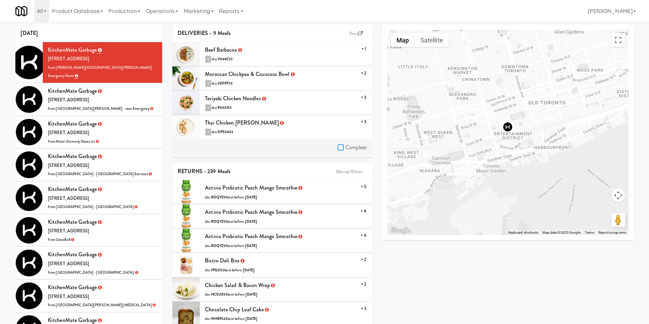
click at [339, 145] on input "Complete" at bounding box center [341, 147] width 8 height 5
checkbox input "true"
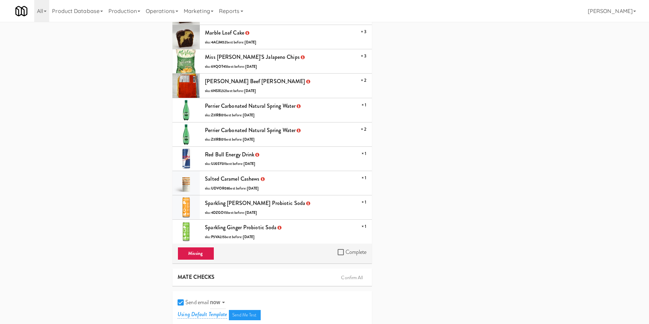
scroll to position [2348, 0]
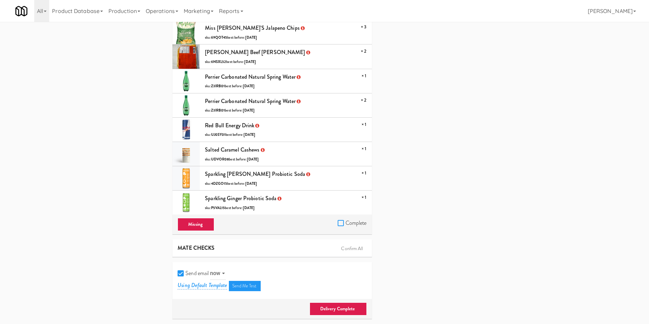
click at [340, 222] on input "Complete" at bounding box center [341, 223] width 8 height 5
checkbox input "true"
click at [181, 271] on input "Send email" at bounding box center [181, 273] width 8 height 5
checkbox input "false"
click at [346, 311] on link "Delivery Complete" at bounding box center [337, 308] width 57 height 13
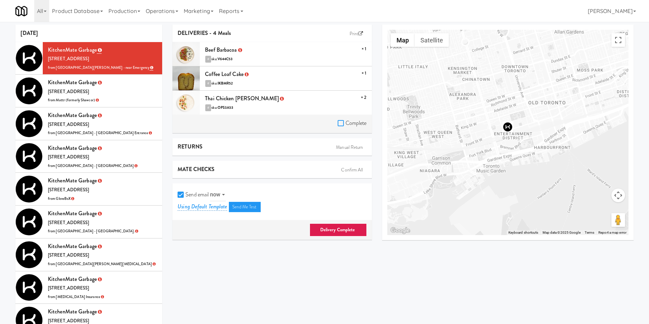
click at [341, 126] on input "Complete" at bounding box center [341, 123] width 8 height 5
checkbox input "true"
click at [181, 196] on input "Send email" at bounding box center [181, 194] width 8 height 5
checkbox input "false"
click at [337, 229] on link "Delivery Complete" at bounding box center [337, 229] width 57 height 13
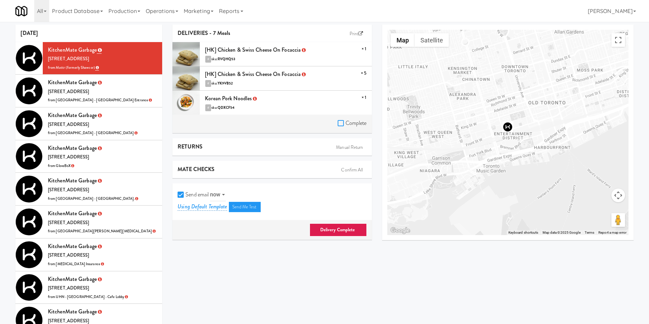
click at [343, 121] on input "Complete" at bounding box center [341, 123] width 8 height 5
checkbox input "true"
click at [183, 195] on input "Send email" at bounding box center [181, 194] width 8 height 5
checkbox input "false"
click at [343, 227] on link "Delivery Complete" at bounding box center [337, 229] width 57 height 13
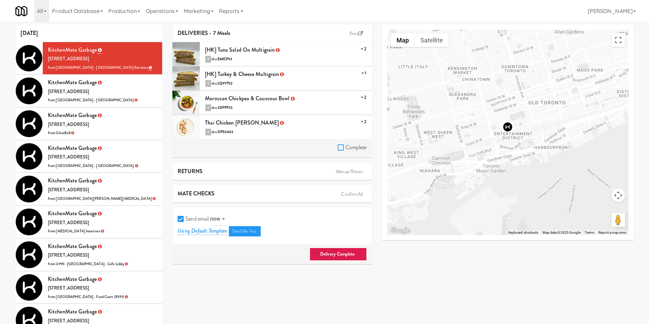
click at [340, 145] on input "Complete" at bounding box center [341, 147] width 8 height 5
checkbox input "true"
click at [182, 220] on input "Send email" at bounding box center [181, 218] width 8 height 5
checkbox input "false"
click at [336, 252] on link "Delivery Complete" at bounding box center [337, 254] width 57 height 13
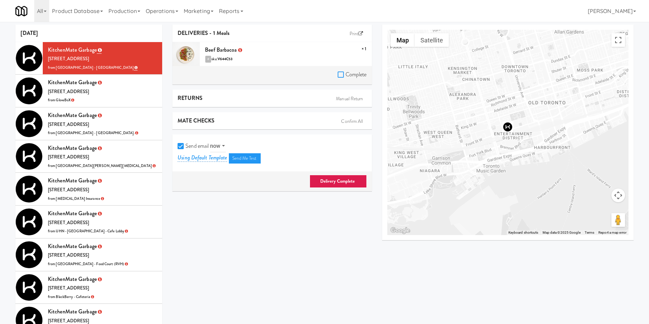
click at [339, 74] on input "Complete" at bounding box center [341, 74] width 8 height 5
checkbox input "true"
click at [185, 145] on input "Send email" at bounding box center [181, 146] width 8 height 5
checkbox input "false"
click at [359, 183] on link "Delivery Complete" at bounding box center [337, 181] width 57 height 13
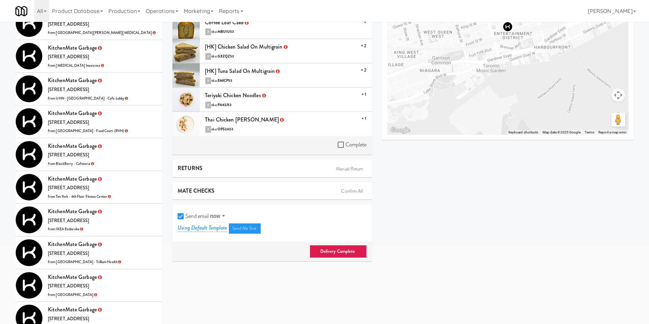
scroll to position [154, 0]
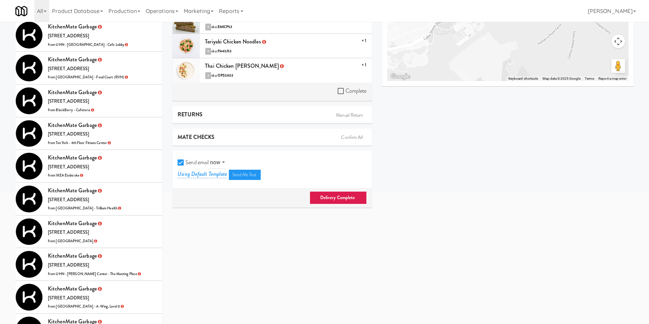
click at [340, 84] on div "Complete" at bounding box center [271, 91] width 199 height 19
drag, startPoint x: 340, startPoint y: 88, endPoint x: 191, endPoint y: 141, distance: 157.9
click at [340, 89] on input "Complete" at bounding box center [341, 91] width 8 height 5
checkbox input "true"
click at [179, 160] on input "Send email" at bounding box center [181, 162] width 8 height 5
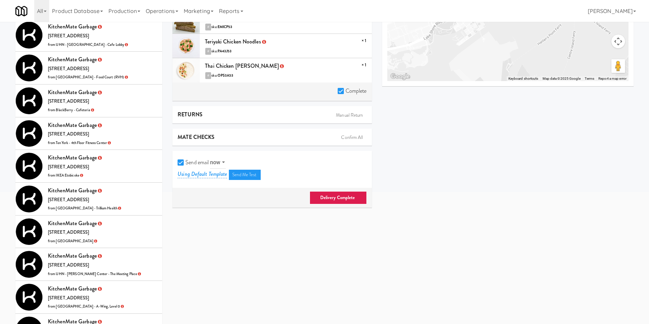
checkbox input "false"
click at [319, 197] on link "Delivery Complete" at bounding box center [337, 197] width 57 height 13
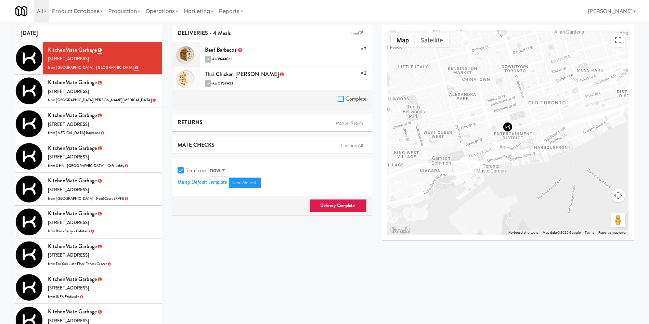
click at [337, 99] on input "Complete" at bounding box center [341, 98] width 8 height 5
checkbox input "true"
click at [179, 168] on input "Send email" at bounding box center [181, 170] width 8 height 5
checkbox input "false"
click at [330, 206] on link "Delivery Complete" at bounding box center [337, 205] width 57 height 13
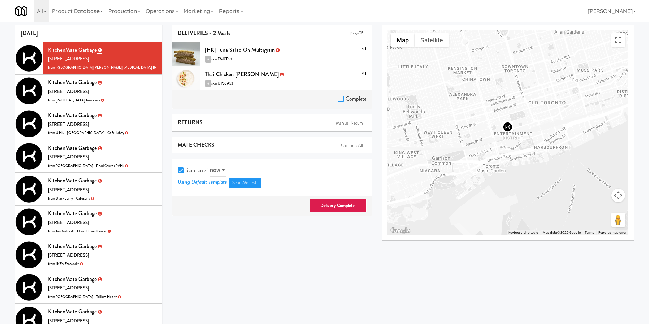
click at [338, 101] on input "Complete" at bounding box center [341, 98] width 8 height 5
checkbox input "true"
click at [185, 170] on input "Send email" at bounding box center [181, 170] width 8 height 5
checkbox input "false"
click at [326, 201] on link "Delivery Complete" at bounding box center [337, 205] width 57 height 13
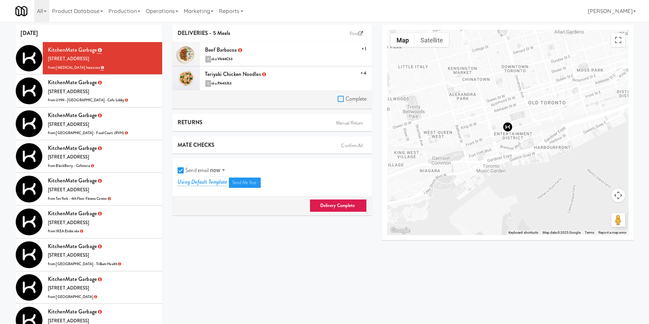
drag, startPoint x: 342, startPoint y: 99, endPoint x: 332, endPoint y: 110, distance: 14.5
click at [339, 105] on div "Complete" at bounding box center [351, 100] width 29 height 12
click at [183, 170] on input "Send email" at bounding box center [181, 170] width 8 height 5
checkbox input "false"
click at [332, 203] on link "Delivery Complete" at bounding box center [337, 205] width 57 height 13
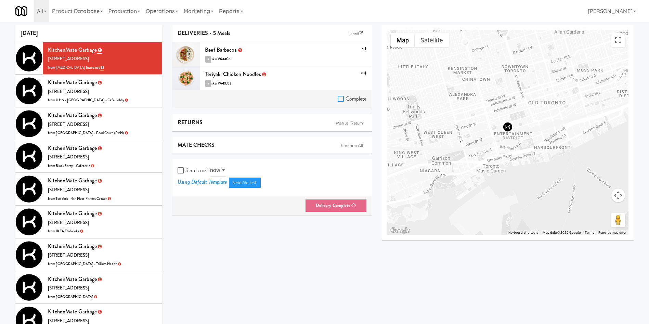
click at [338, 101] on input "Complete" at bounding box center [341, 98] width 8 height 5
checkbox input "true"
click at [176, 173] on div "Send email now at Using Default Template Send Me Test" at bounding box center [271, 177] width 199 height 37
click at [183, 173] on input "Send email" at bounding box center [181, 170] width 8 height 5
drag, startPoint x: 331, startPoint y: 206, endPoint x: 325, endPoint y: 259, distance: 53.3
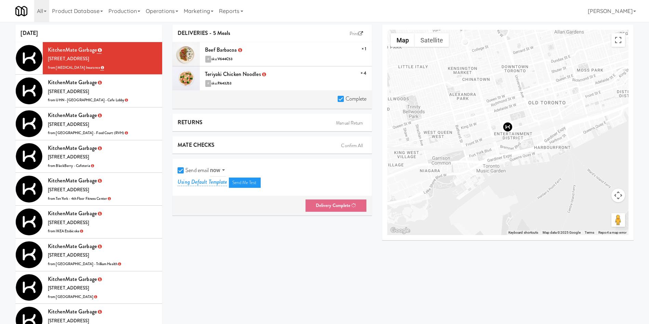
click at [325, 259] on div "Sun Aug 17 25 KitchenMate Garbage 325 Front St W, Toronto ON from Definity Insu…" at bounding box center [324, 232] width 628 height 415
click at [181, 169] on input "Send email" at bounding box center [181, 170] width 8 height 5
checkbox input "false"
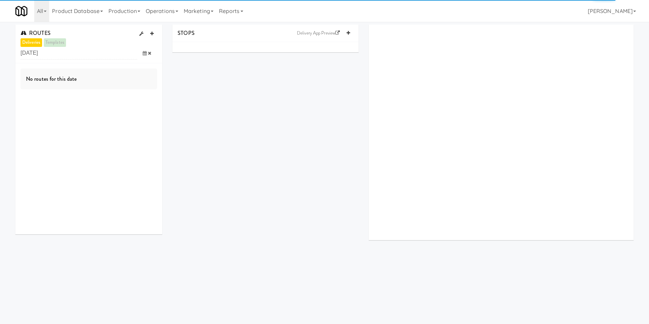
click at [145, 55] on icon at bounding box center [145, 53] width 4 height 4
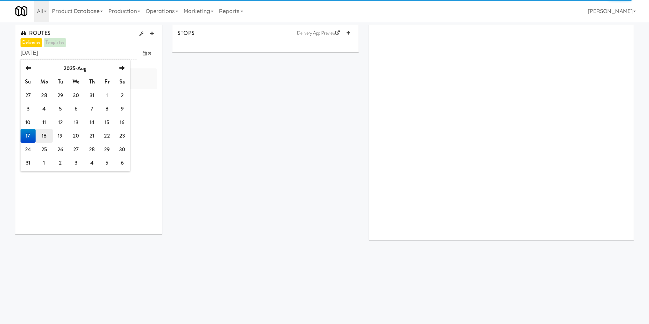
click at [43, 133] on td "18" at bounding box center [44, 136] width 17 height 14
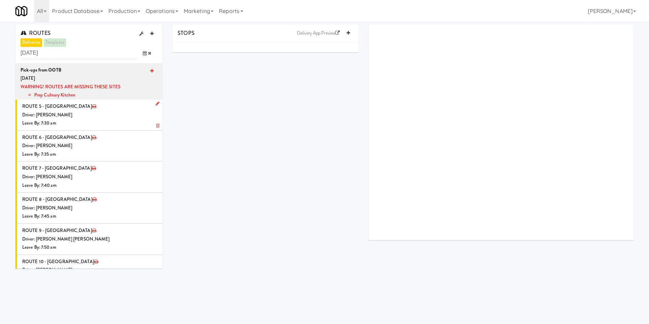
click at [125, 115] on div "Driver: [PERSON_NAME]" at bounding box center [89, 115] width 135 height 9
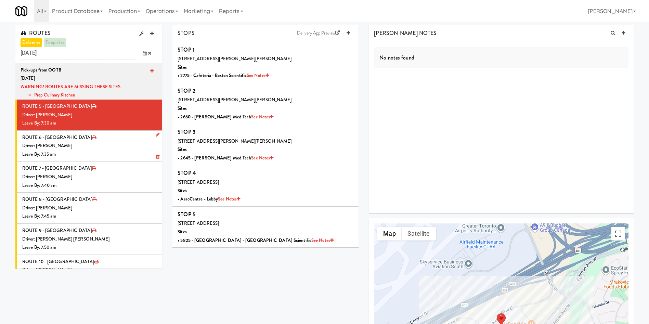
click at [126, 139] on li "ROUTE 6 - Idle Driver: [PERSON_NAME] Leave By: 7:35 am" at bounding box center [88, 146] width 147 height 31
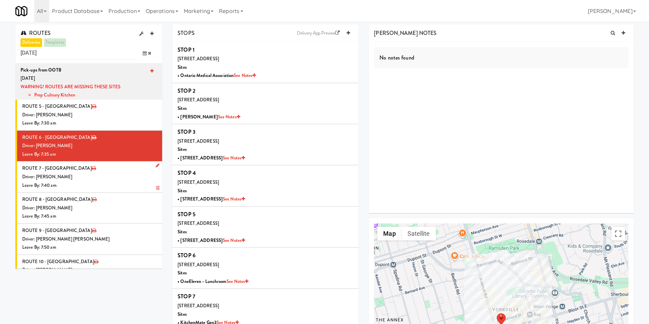
click at [105, 175] on div "Driver: [PERSON_NAME]" at bounding box center [89, 177] width 135 height 9
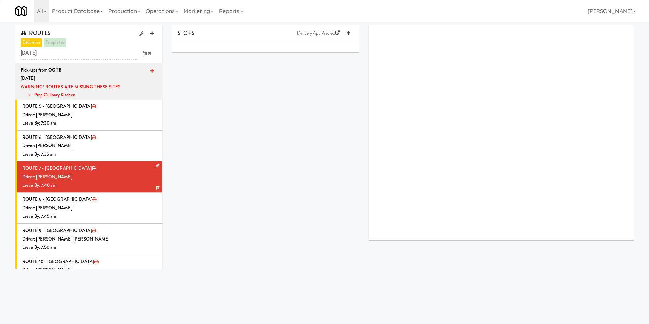
scroll to position [48, 0]
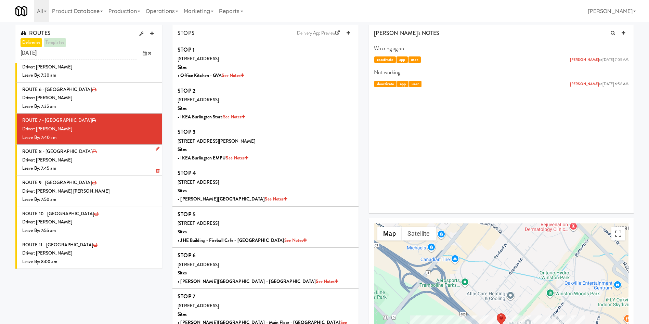
click at [105, 165] on div "Leave By: 7:45 am" at bounding box center [89, 168] width 135 height 9
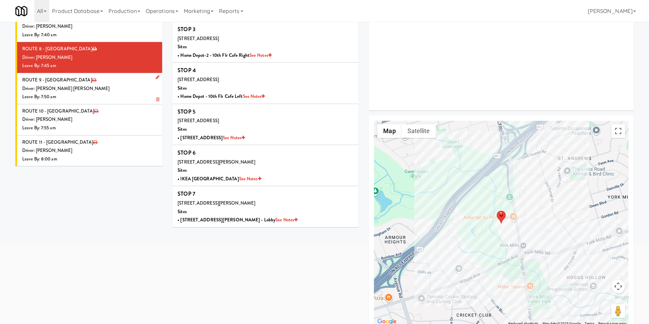
drag, startPoint x: 102, startPoint y: 86, endPoint x: 109, endPoint y: 110, distance: 25.6
click at [102, 86] on div "Driver: [PERSON_NAME] [PERSON_NAME]" at bounding box center [89, 88] width 135 height 9
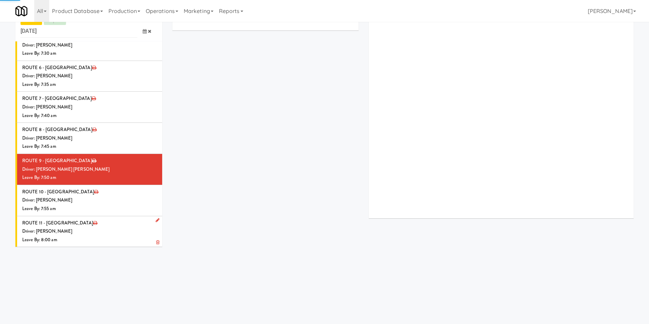
scroll to position [103, 0]
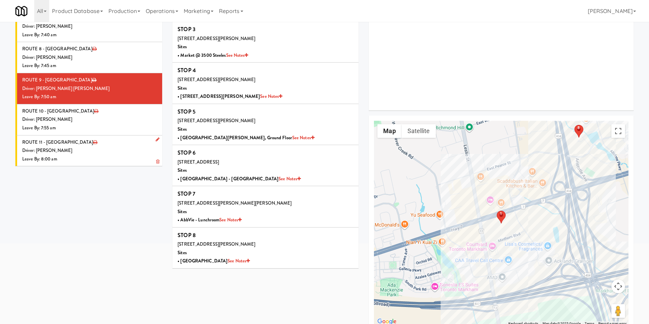
click at [97, 147] on div "Driver: [PERSON_NAME]" at bounding box center [89, 150] width 135 height 9
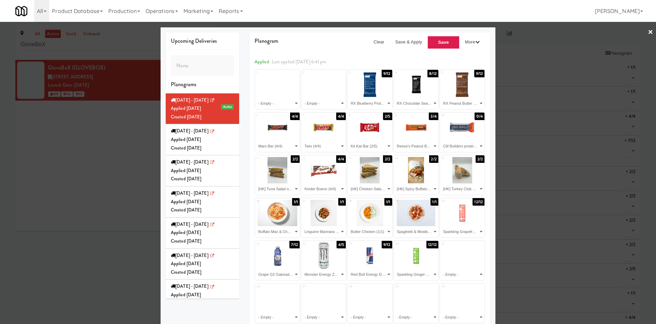
select select "number:269130"
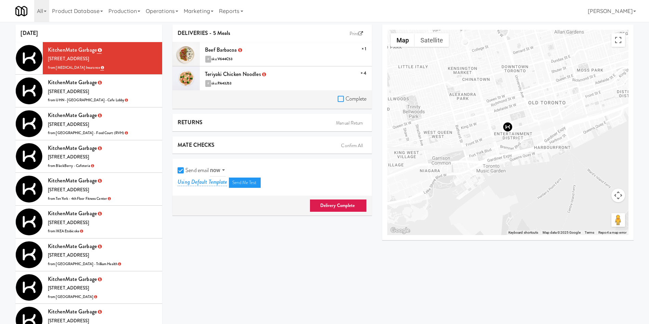
click at [337, 98] on input "Complete" at bounding box center [341, 98] width 8 height 5
checkbox input "true"
click at [180, 169] on input "Send email" at bounding box center [181, 170] width 8 height 5
checkbox input "false"
click at [326, 206] on link "Delivery Complete" at bounding box center [337, 205] width 57 height 13
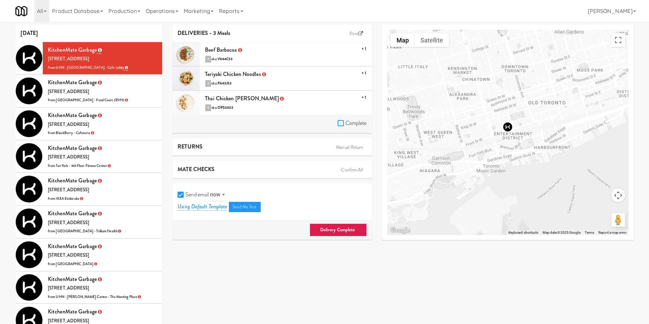
click at [339, 122] on input "Complete" at bounding box center [341, 123] width 8 height 5
checkbox input "true"
click at [178, 195] on input "Send email" at bounding box center [181, 194] width 8 height 5
checkbox input "false"
click at [336, 230] on link "Delivery Complete" at bounding box center [337, 229] width 57 height 13
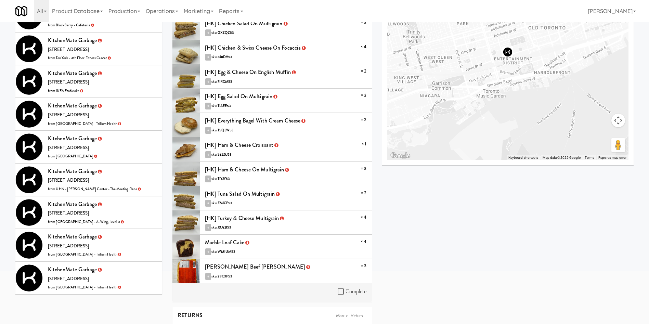
scroll to position [154, 0]
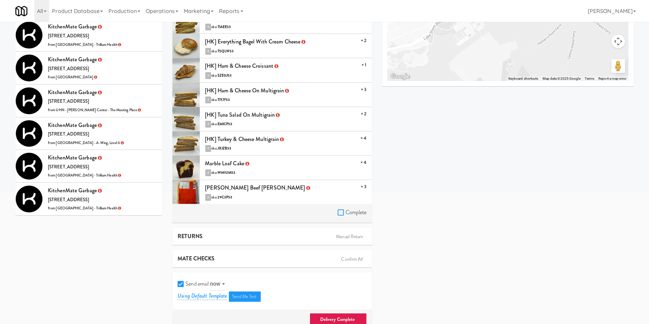
click at [339, 211] on input "Complete" at bounding box center [341, 212] width 8 height 5
checkbox input "true"
click at [181, 285] on input "Send email" at bounding box center [181, 283] width 8 height 5
checkbox input "false"
click at [334, 316] on link "Delivery Complete" at bounding box center [337, 319] width 57 height 13
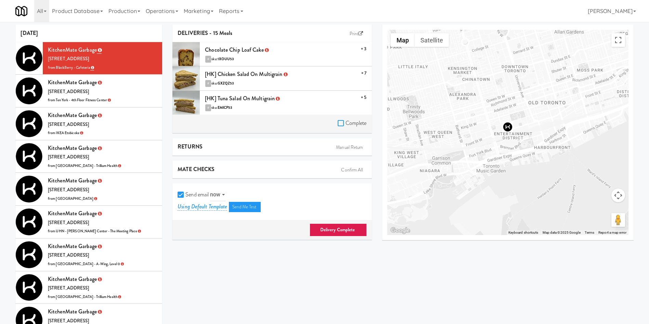
click at [340, 122] on input "Complete" at bounding box center [341, 123] width 8 height 5
checkbox input "true"
click at [182, 196] on input "Send email" at bounding box center [181, 194] width 8 height 5
checkbox input "false"
click at [327, 231] on link "Delivery Complete" at bounding box center [337, 229] width 57 height 13
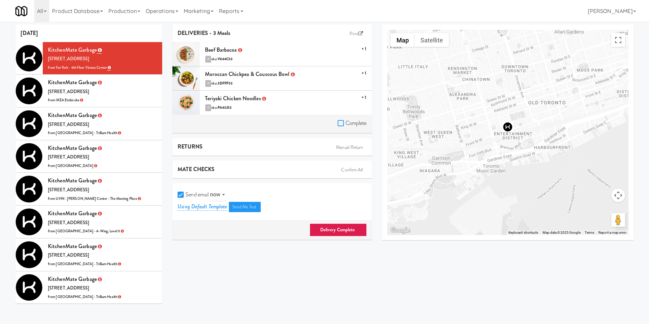
click at [341, 124] on input "Complete" at bounding box center [341, 123] width 8 height 5
checkbox input "true"
click at [182, 192] on input "Send email" at bounding box center [181, 194] width 8 height 5
checkbox input "false"
click at [358, 230] on link "Delivery Complete" at bounding box center [337, 229] width 57 height 13
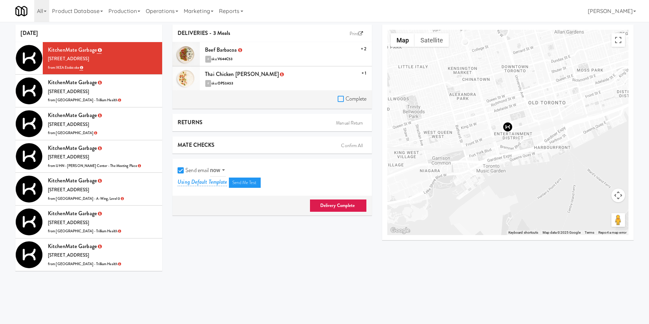
click at [338, 100] on input "Complete" at bounding box center [341, 98] width 8 height 5
checkbox input "true"
click at [179, 171] on input "Send email" at bounding box center [181, 170] width 8 height 5
checkbox input "false"
click at [341, 204] on link "Delivery Complete" at bounding box center [337, 205] width 57 height 13
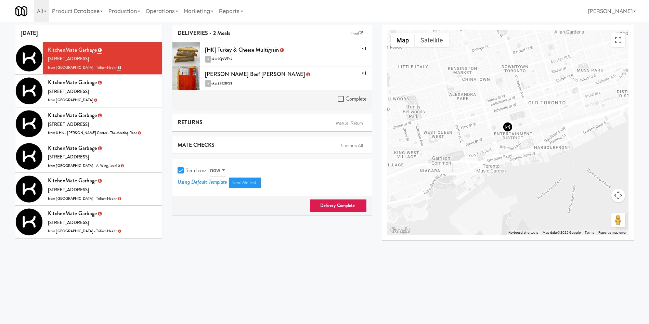
click at [342, 93] on div "Complete" at bounding box center [271, 99] width 199 height 19
click at [340, 95] on label "Complete" at bounding box center [351, 99] width 29 height 10
click at [340, 96] on input "Complete" at bounding box center [341, 98] width 8 height 5
checkbox input "true"
click at [184, 170] on input "Send email" at bounding box center [181, 170] width 8 height 5
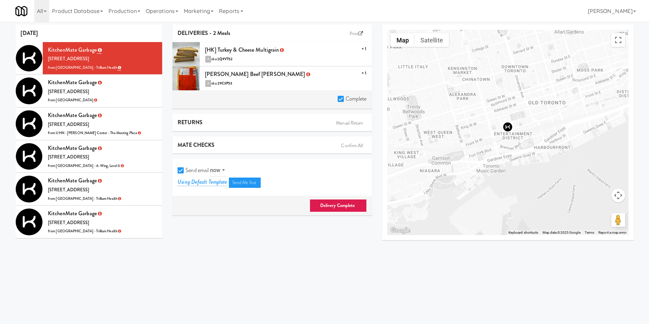
checkbox input "false"
click at [361, 203] on link "Delivery Complete" at bounding box center [337, 205] width 57 height 13
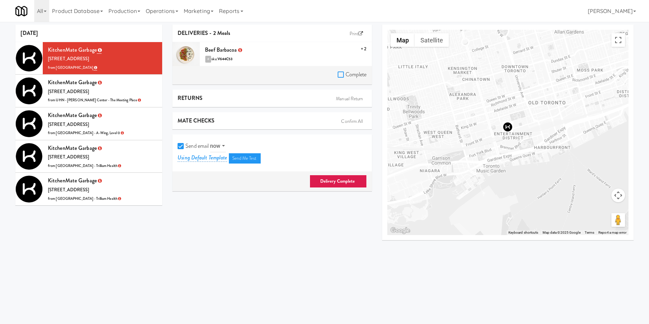
click at [341, 72] on input "Complete" at bounding box center [341, 74] width 8 height 5
checkbox input "true"
click at [181, 145] on input "Send email" at bounding box center [181, 146] width 8 height 5
checkbox input "false"
click at [325, 176] on link "Delivery Complete" at bounding box center [337, 181] width 57 height 13
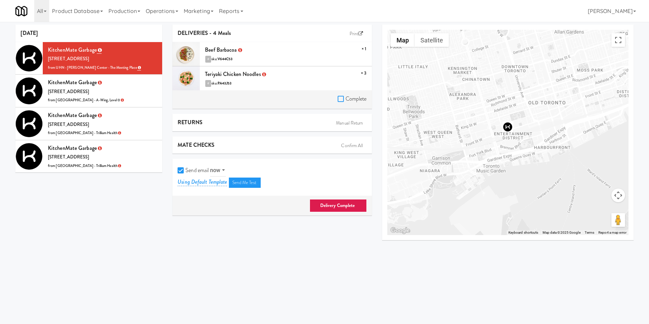
click at [339, 99] on input "Complete" at bounding box center [341, 98] width 8 height 5
checkbox input "true"
click at [181, 169] on input "Send email" at bounding box center [181, 170] width 8 height 5
checkbox input "false"
click at [356, 206] on link "Delivery Complete" at bounding box center [337, 205] width 57 height 13
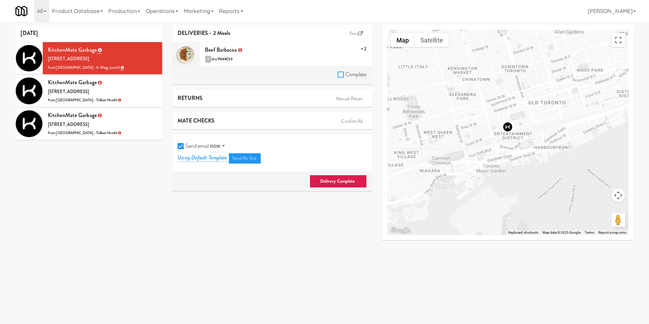
click at [341, 74] on input "Complete" at bounding box center [341, 74] width 8 height 5
checkbox input "true"
click at [182, 147] on input "Send email" at bounding box center [181, 146] width 8 height 5
checkbox input "false"
click at [336, 181] on link "Delivery Complete" at bounding box center [337, 181] width 57 height 13
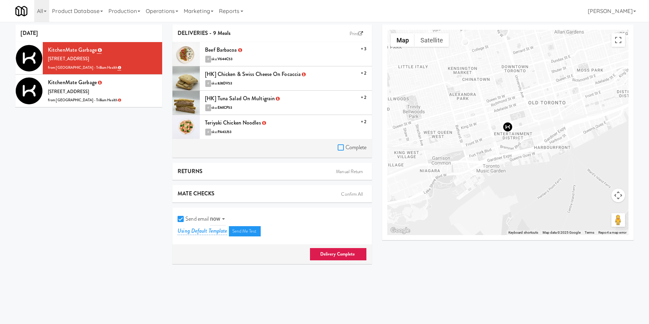
click at [341, 146] on input "Complete" at bounding box center [341, 147] width 8 height 5
checkbox input "true"
click at [183, 219] on input "Send email" at bounding box center [181, 218] width 8 height 5
checkbox input "false"
click at [330, 252] on link "Delivery Complete" at bounding box center [337, 254] width 57 height 13
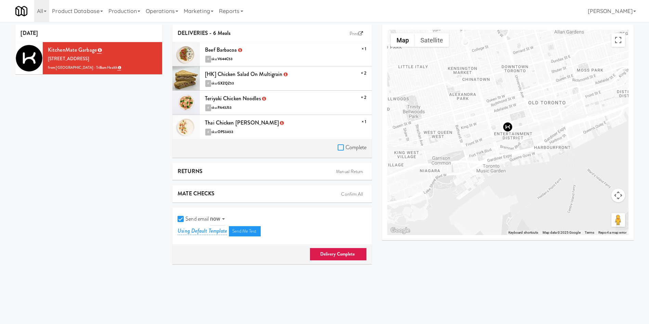
click at [338, 147] on input "Complete" at bounding box center [341, 147] width 8 height 5
checkbox input "true"
click at [183, 220] on input "Send email" at bounding box center [181, 218] width 8 height 5
checkbox input "false"
click at [320, 251] on link "Delivery Complete" at bounding box center [337, 254] width 57 height 13
